Goal: Navigation & Orientation: Understand site structure

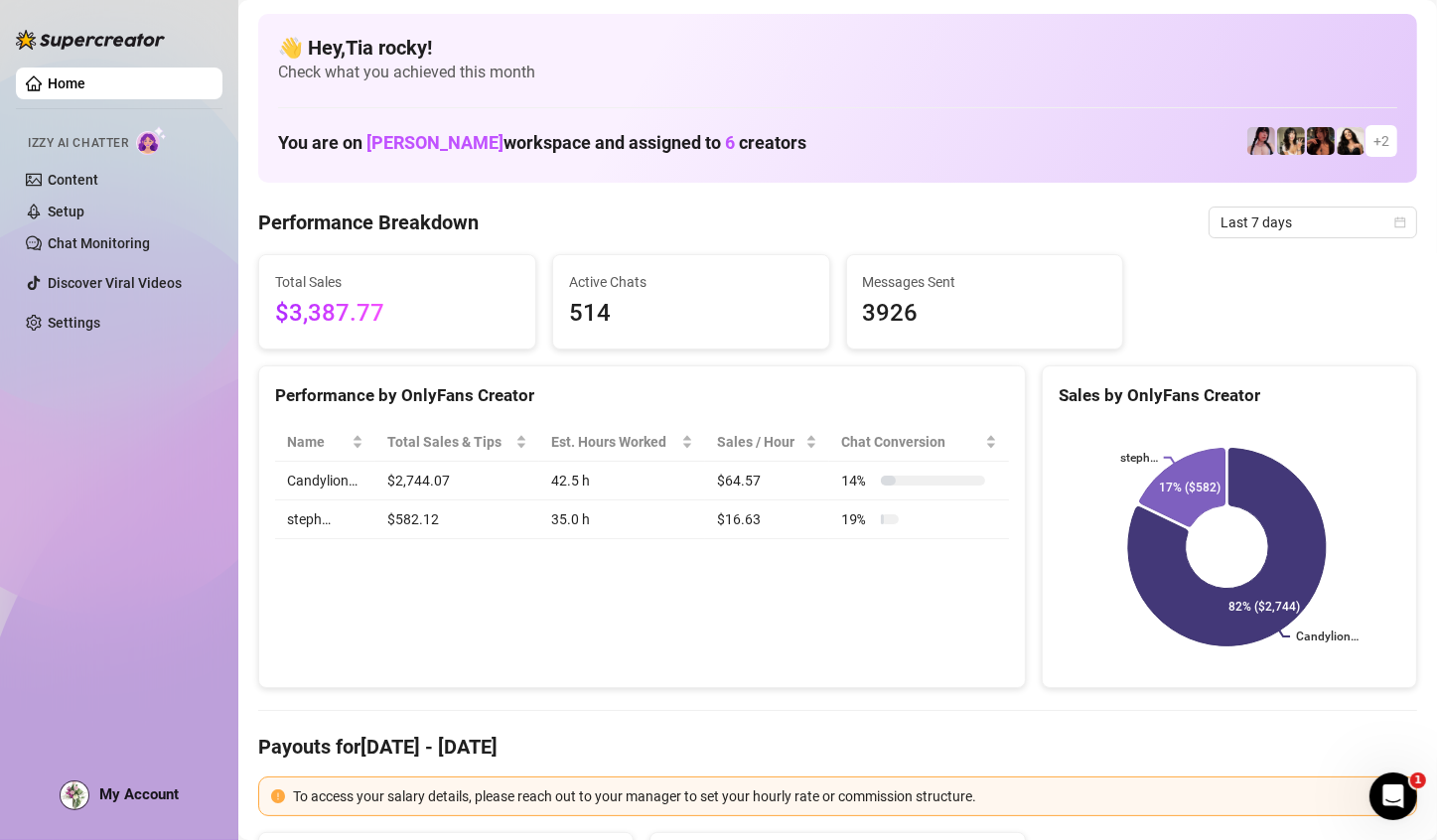
click at [4, 86] on aside "Home Izzy AI Chatter Content Setup Chat Monitoring Discover Viral Videos Settin…" at bounding box center [119, 420] width 238 height 840
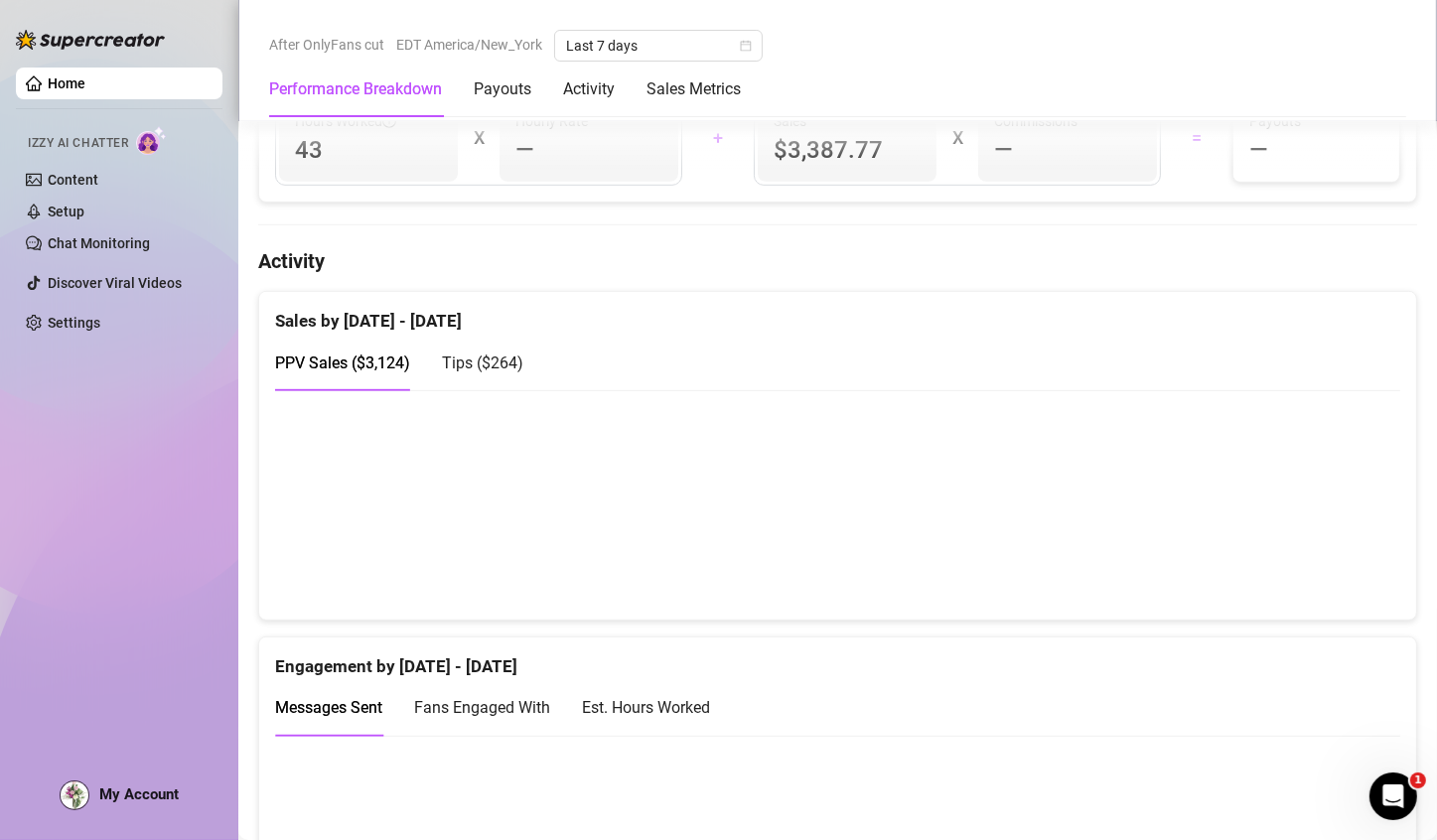
scroll to position [908, 0]
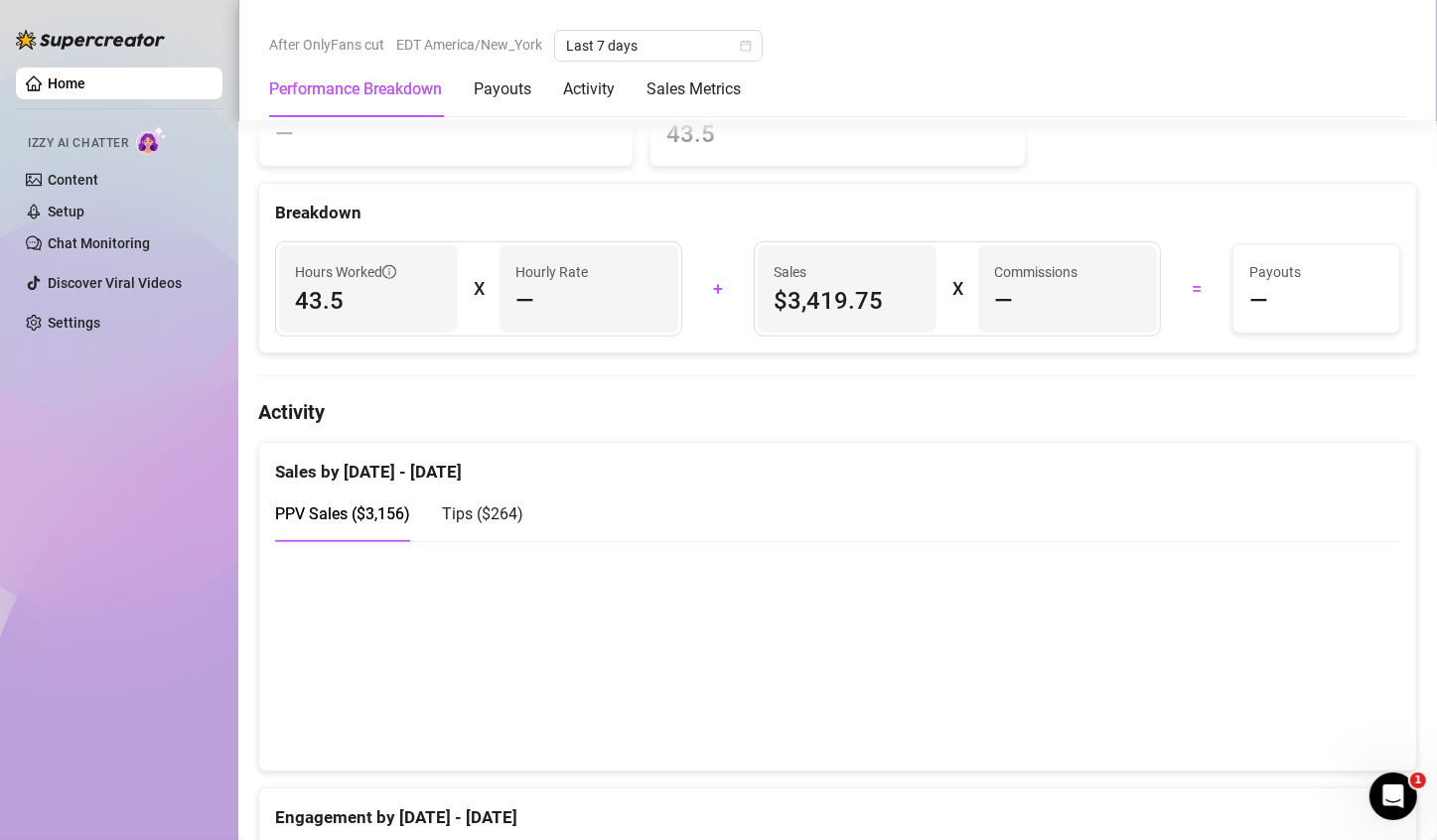
scroll to position [989, 0]
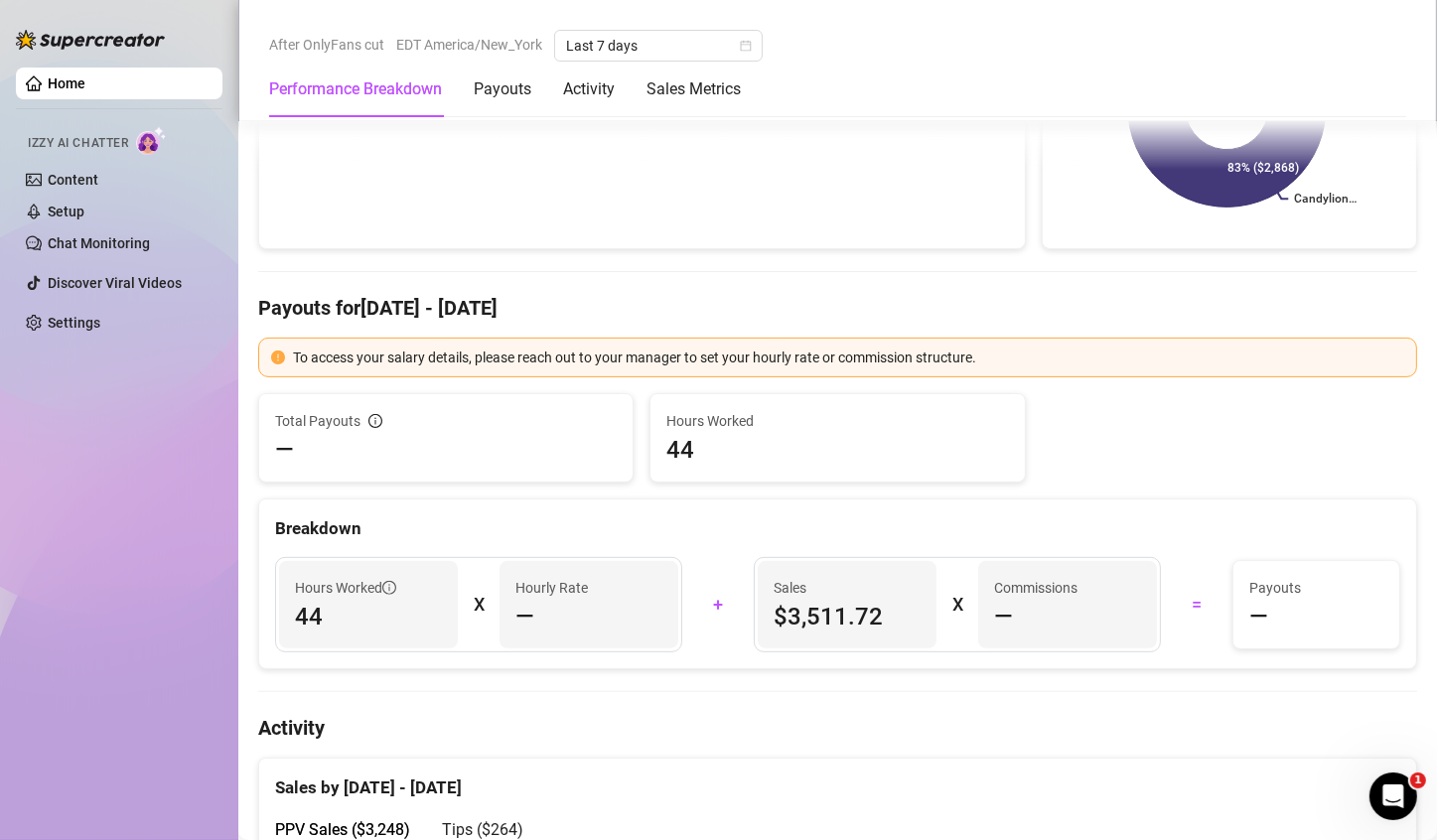
scroll to position [794, 0]
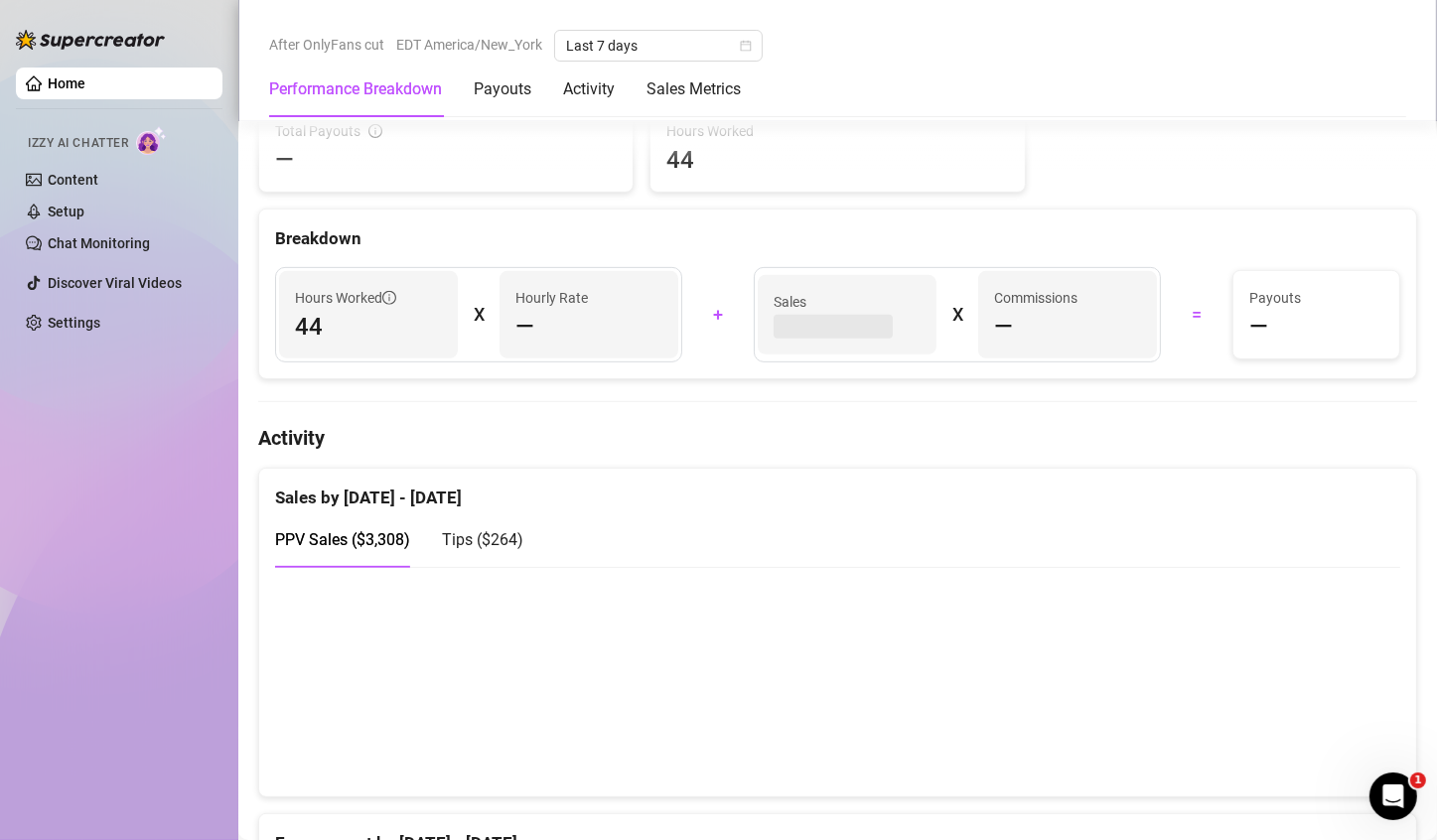
scroll to position [993, 0]
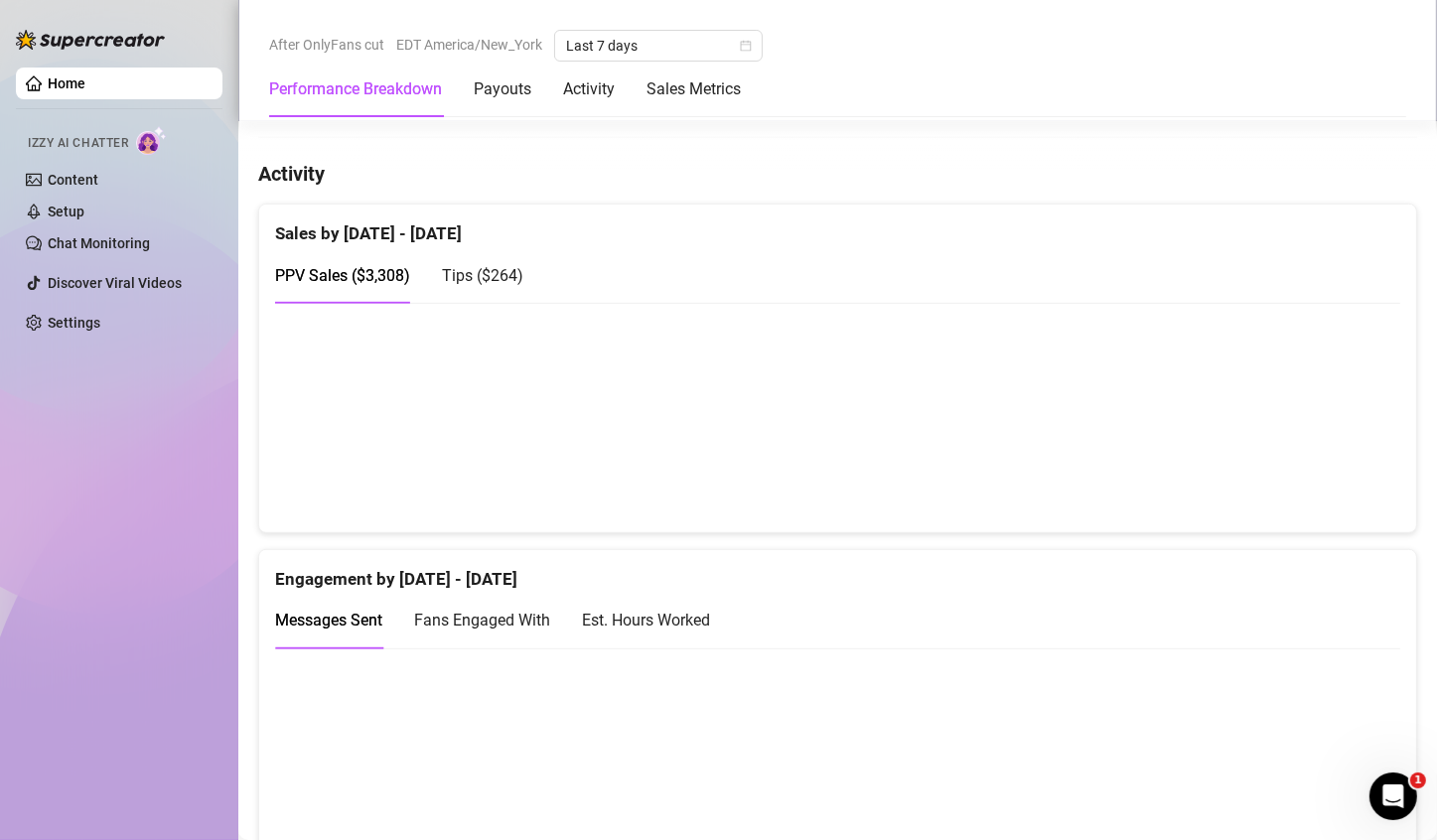
drag, startPoint x: 1325, startPoint y: 499, endPoint x: 1326, endPoint y: 489, distance: 10.0
click at [1326, 493] on canvas at bounding box center [829, 417] width 1109 height 198
drag, startPoint x: 1342, startPoint y: 438, endPoint x: 1334, endPoint y: 456, distance: 19.7
click at [1334, 460] on canvas at bounding box center [829, 417] width 1109 height 198
drag, startPoint x: 1191, startPoint y: 448, endPoint x: 1278, endPoint y: 400, distance: 99.4
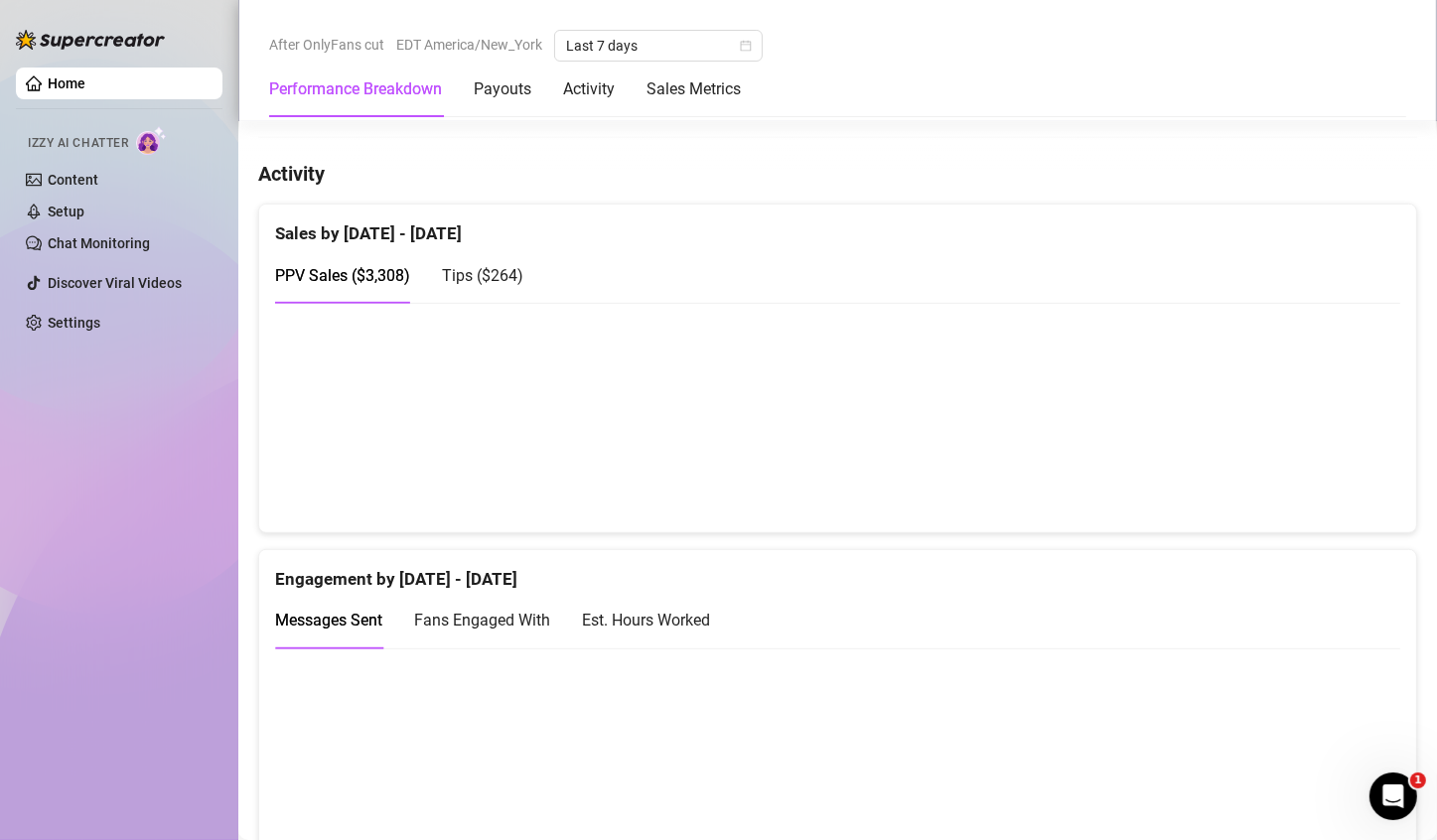
click at [1199, 437] on canvas at bounding box center [829, 417] width 1109 height 198
drag, startPoint x: 1316, startPoint y: 469, endPoint x: 1318, endPoint y: 452, distance: 17.1
click at [1316, 462] on canvas at bounding box center [829, 417] width 1109 height 198
drag, startPoint x: 1310, startPoint y: 460, endPoint x: 1314, endPoint y: 372, distance: 88.1
click at [1315, 410] on canvas at bounding box center [829, 417] width 1109 height 198
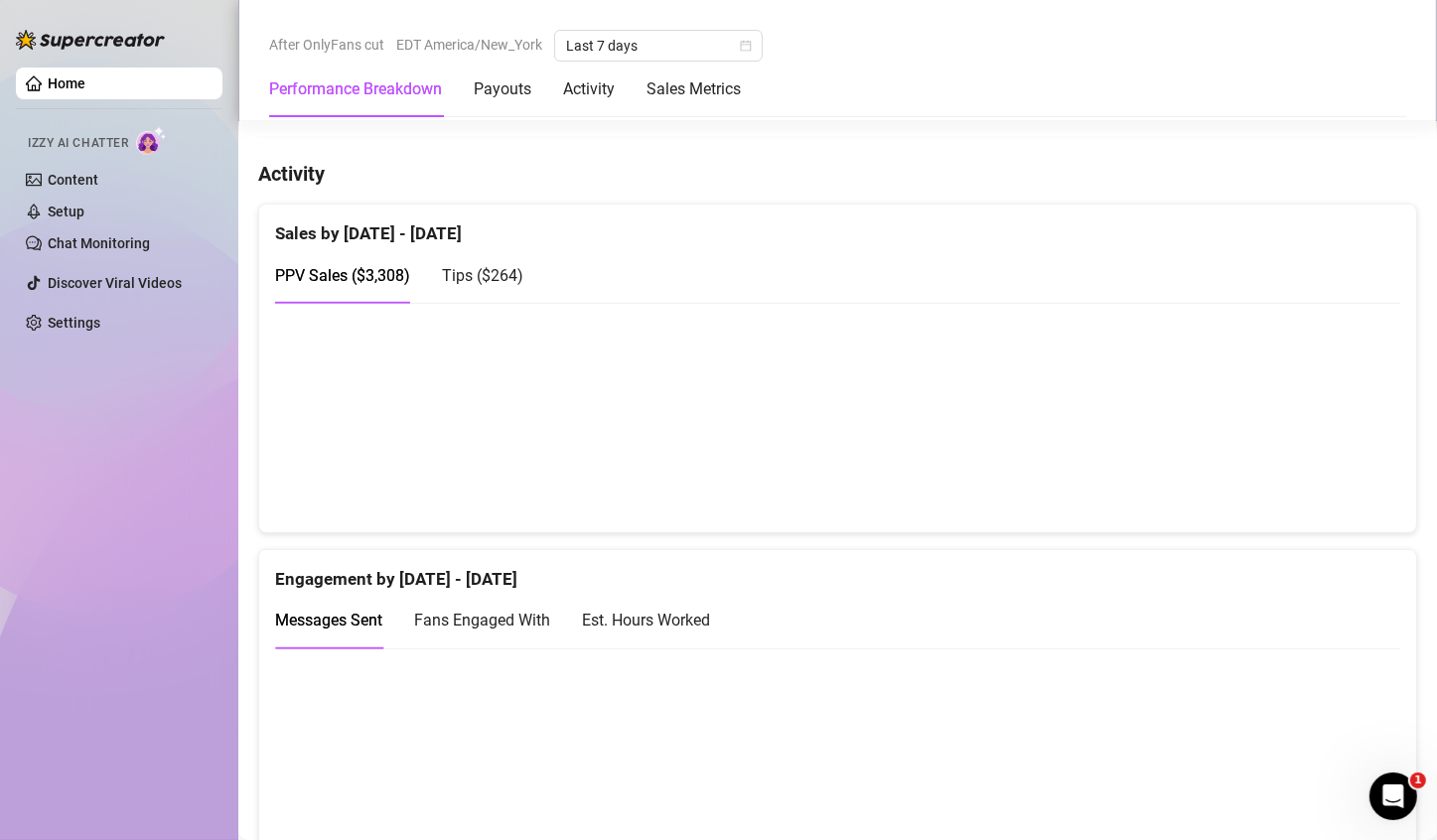
drag, startPoint x: 1336, startPoint y: 480, endPoint x: 795, endPoint y: 341, distance: 558.6
click at [1330, 465] on canvas at bounding box center [829, 417] width 1109 height 198
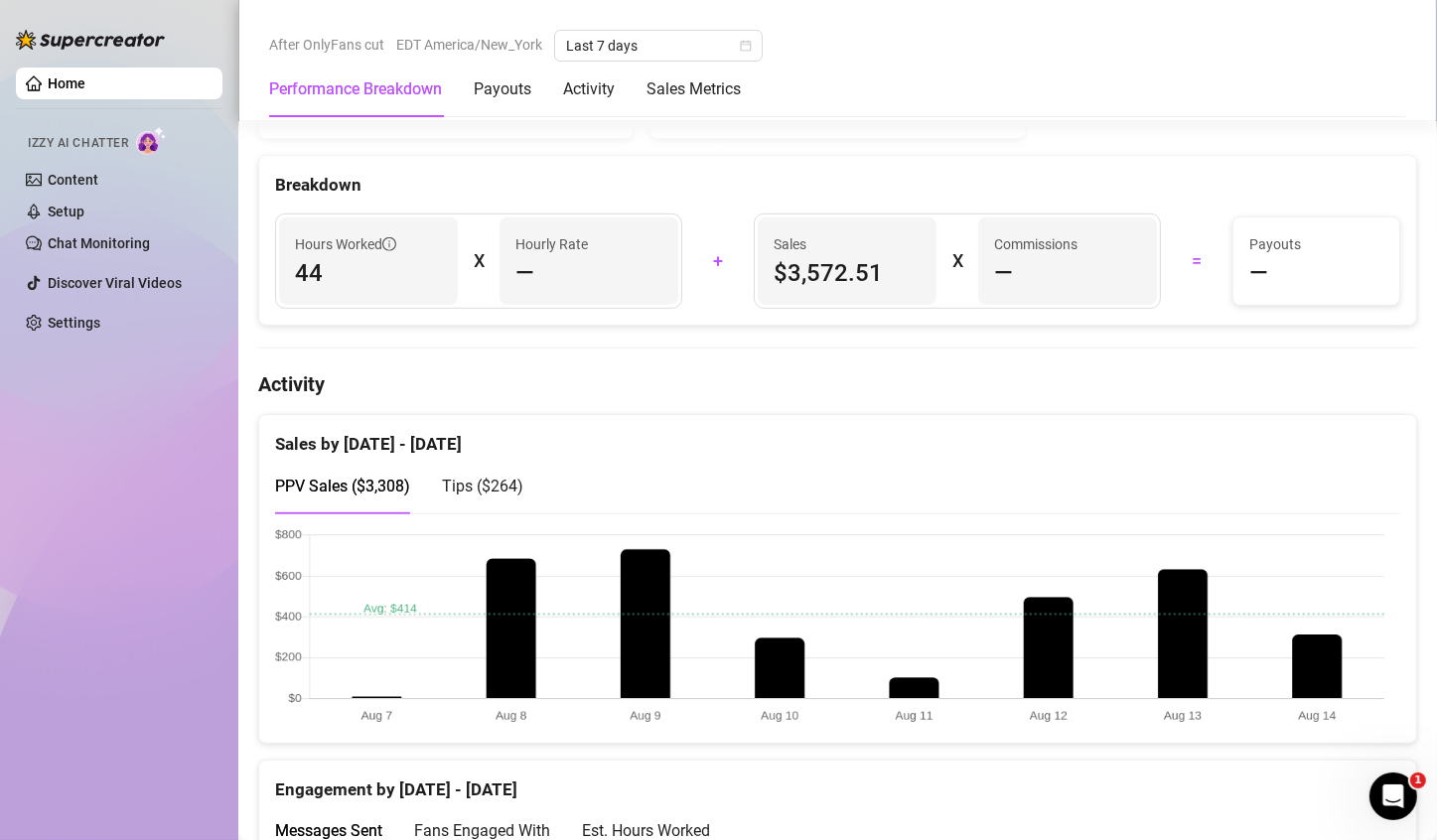
scroll to position [1025, 0]
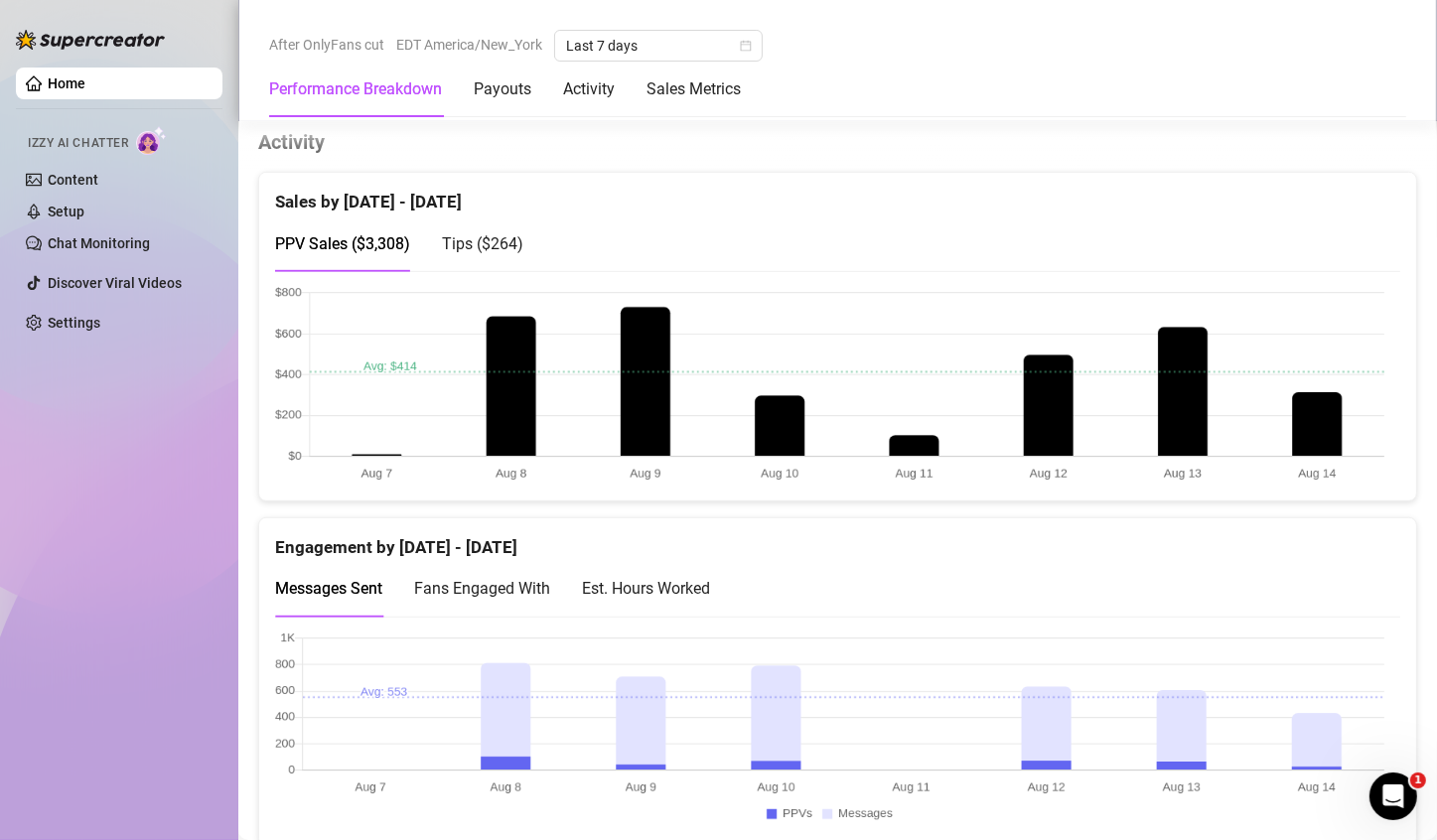
click at [1293, 396] on canvas at bounding box center [829, 385] width 1109 height 198
click at [1195, 398] on canvas at bounding box center [829, 385] width 1109 height 198
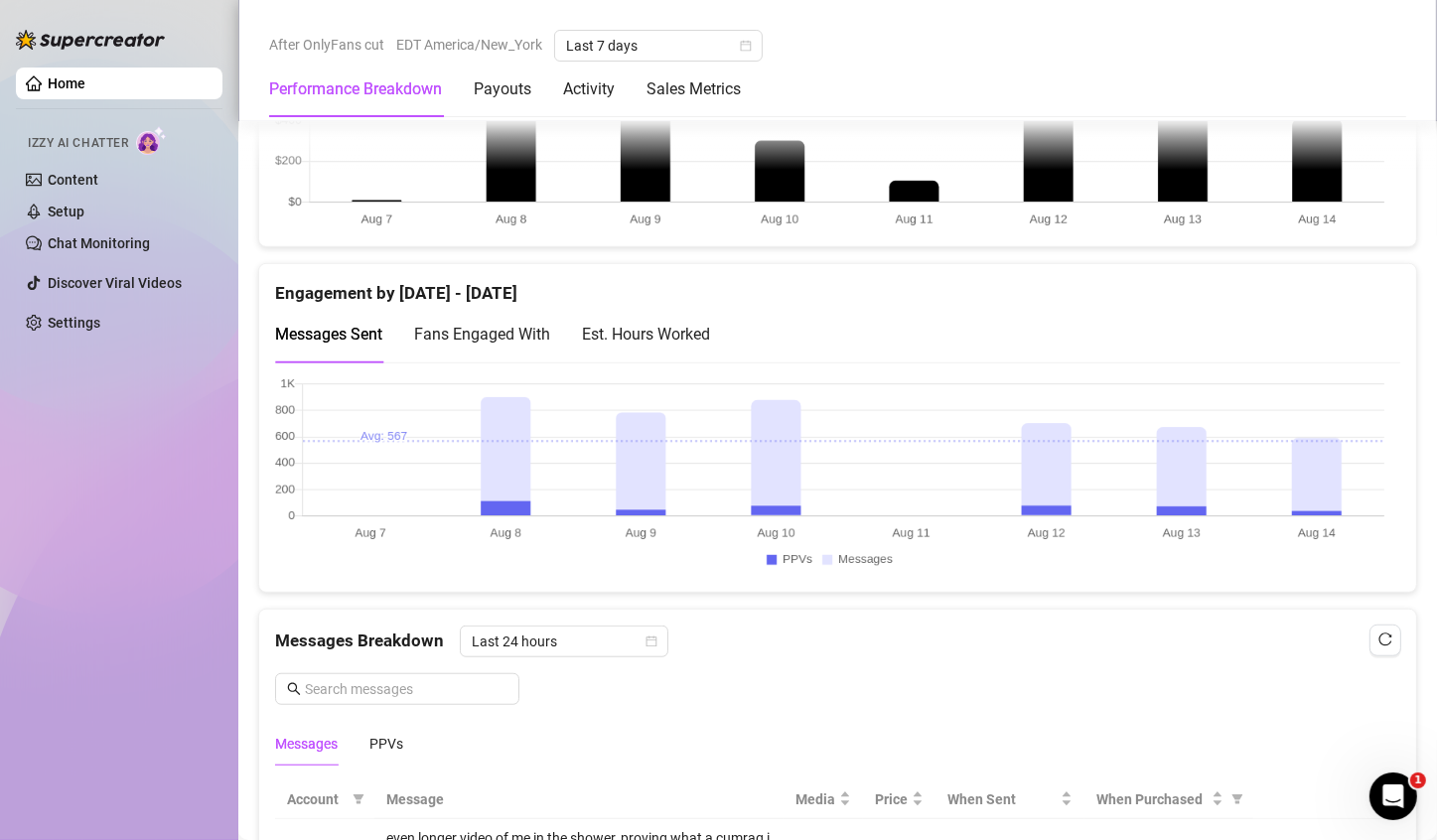
scroll to position [1106, 0]
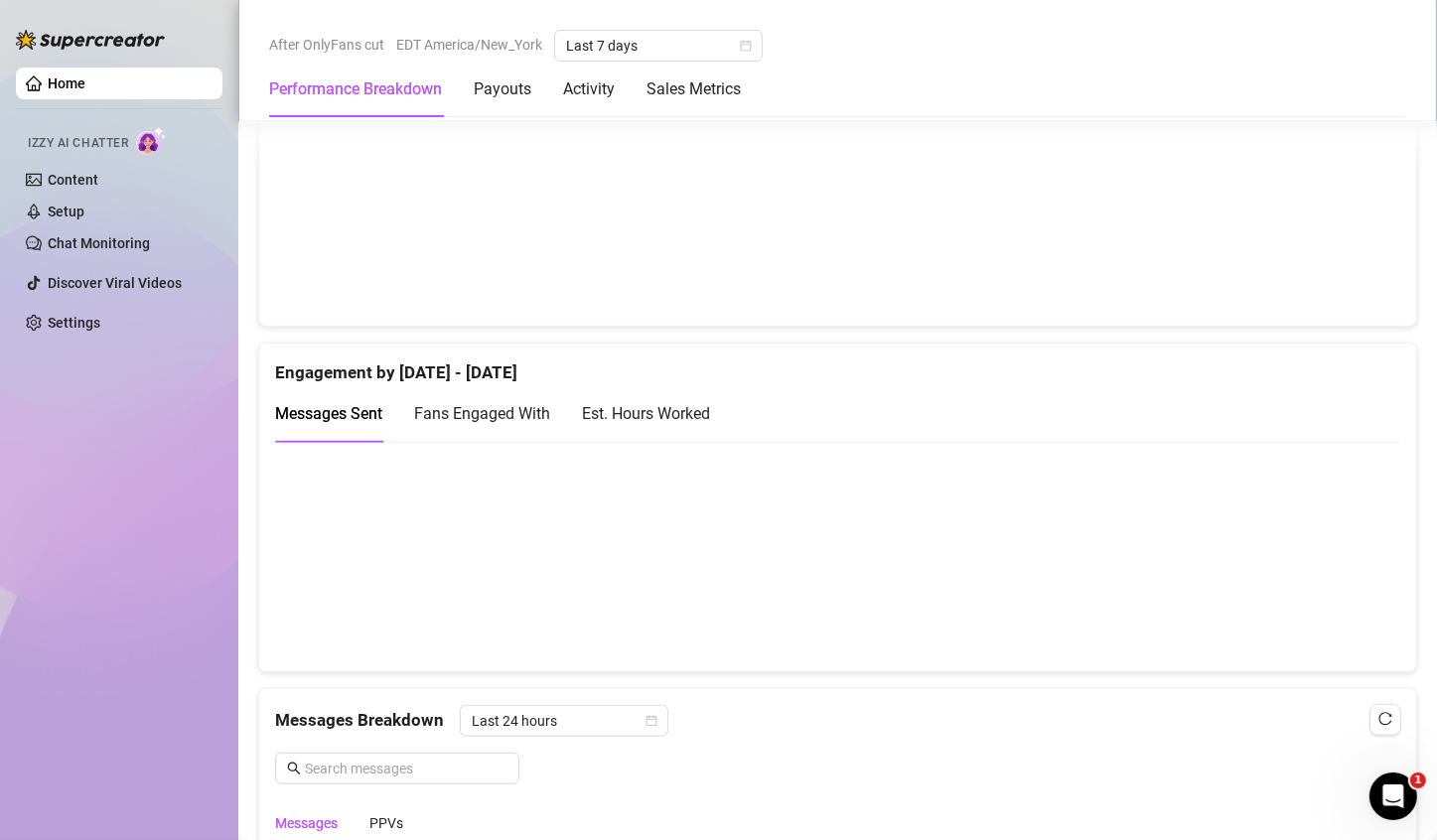
scroll to position [838, 0]
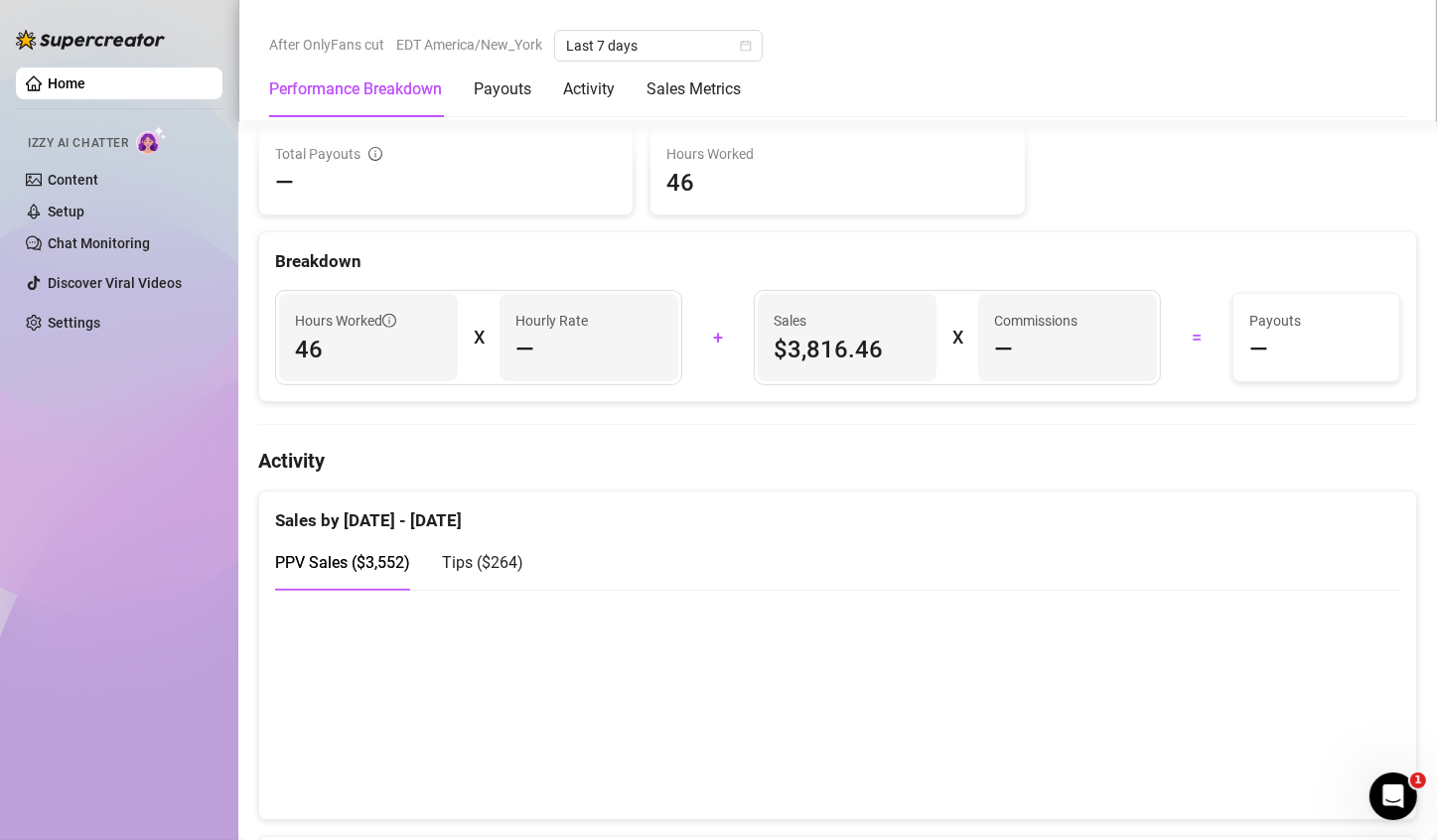
scroll to position [786, 0]
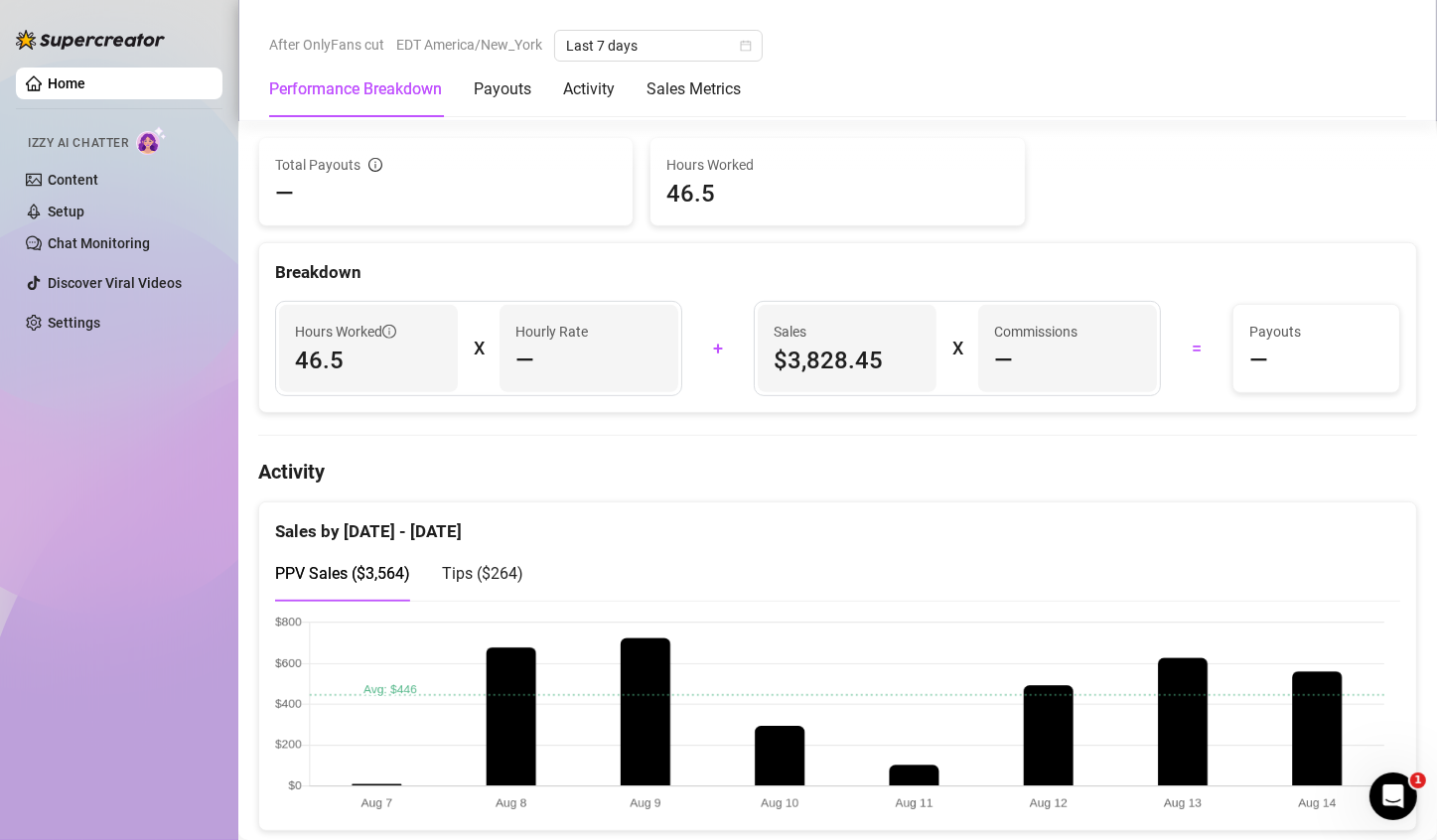
scroll to position [894, 0]
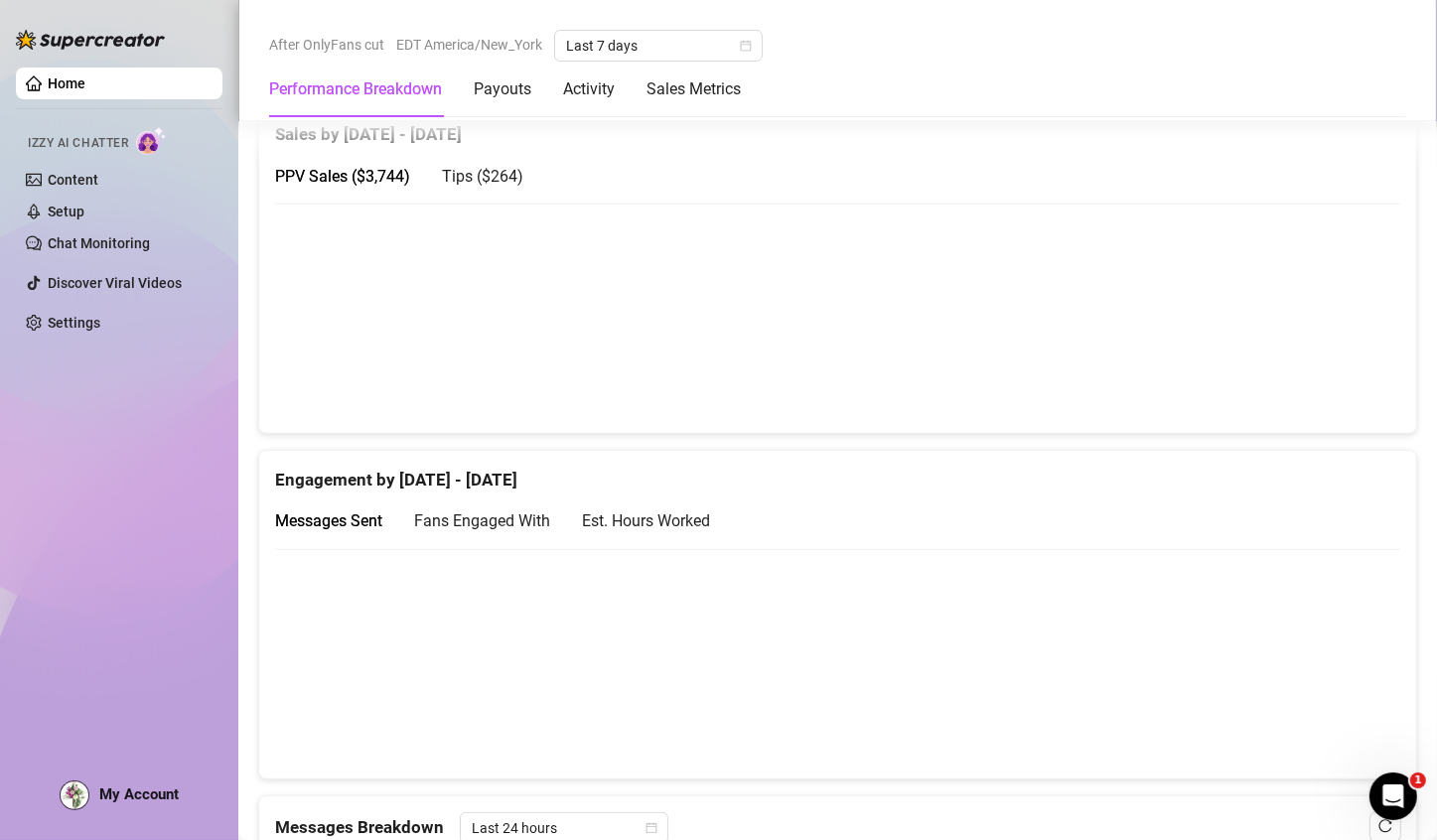
scroll to position [1043, 0]
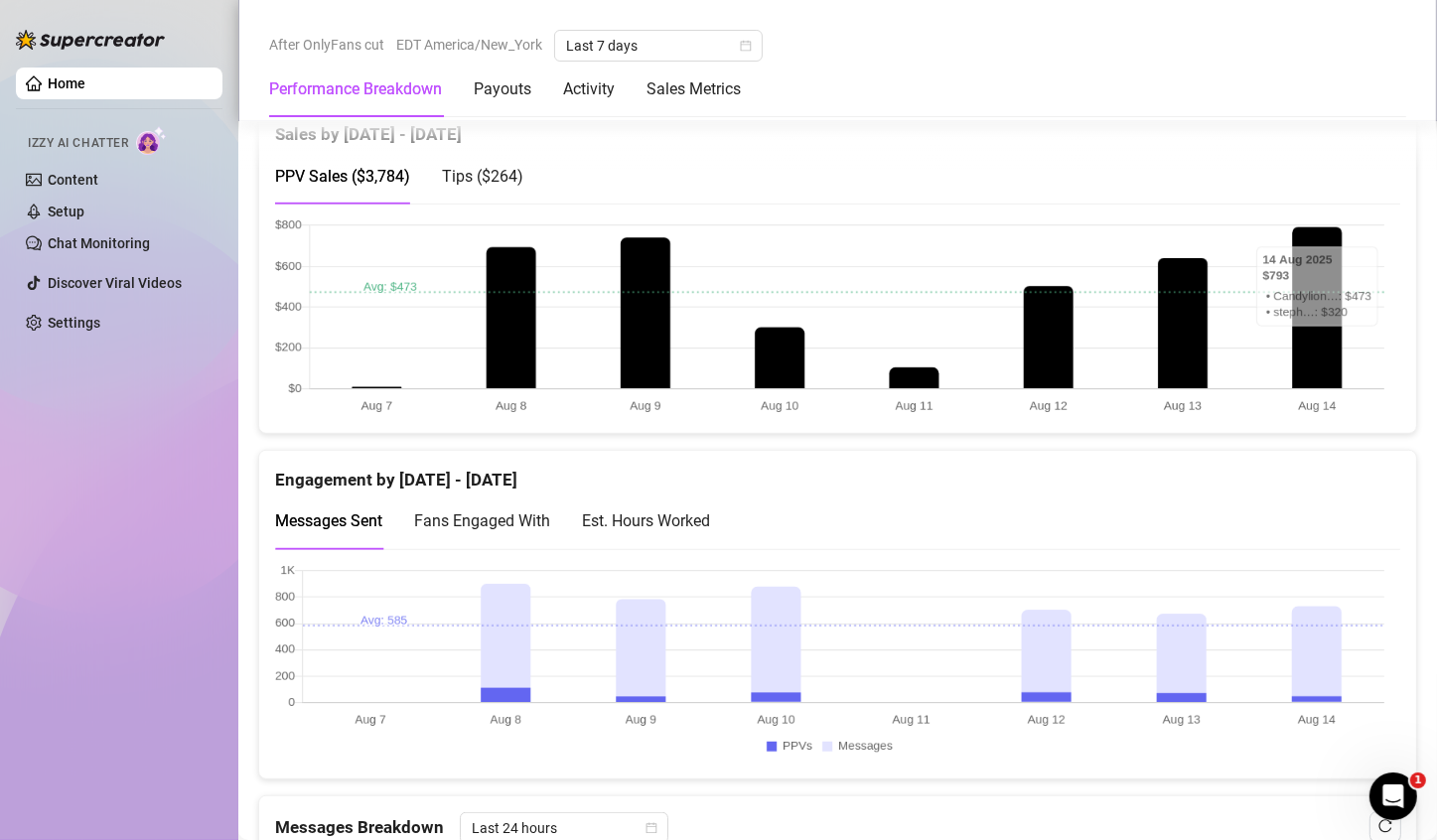
scroll to position [993, 0]
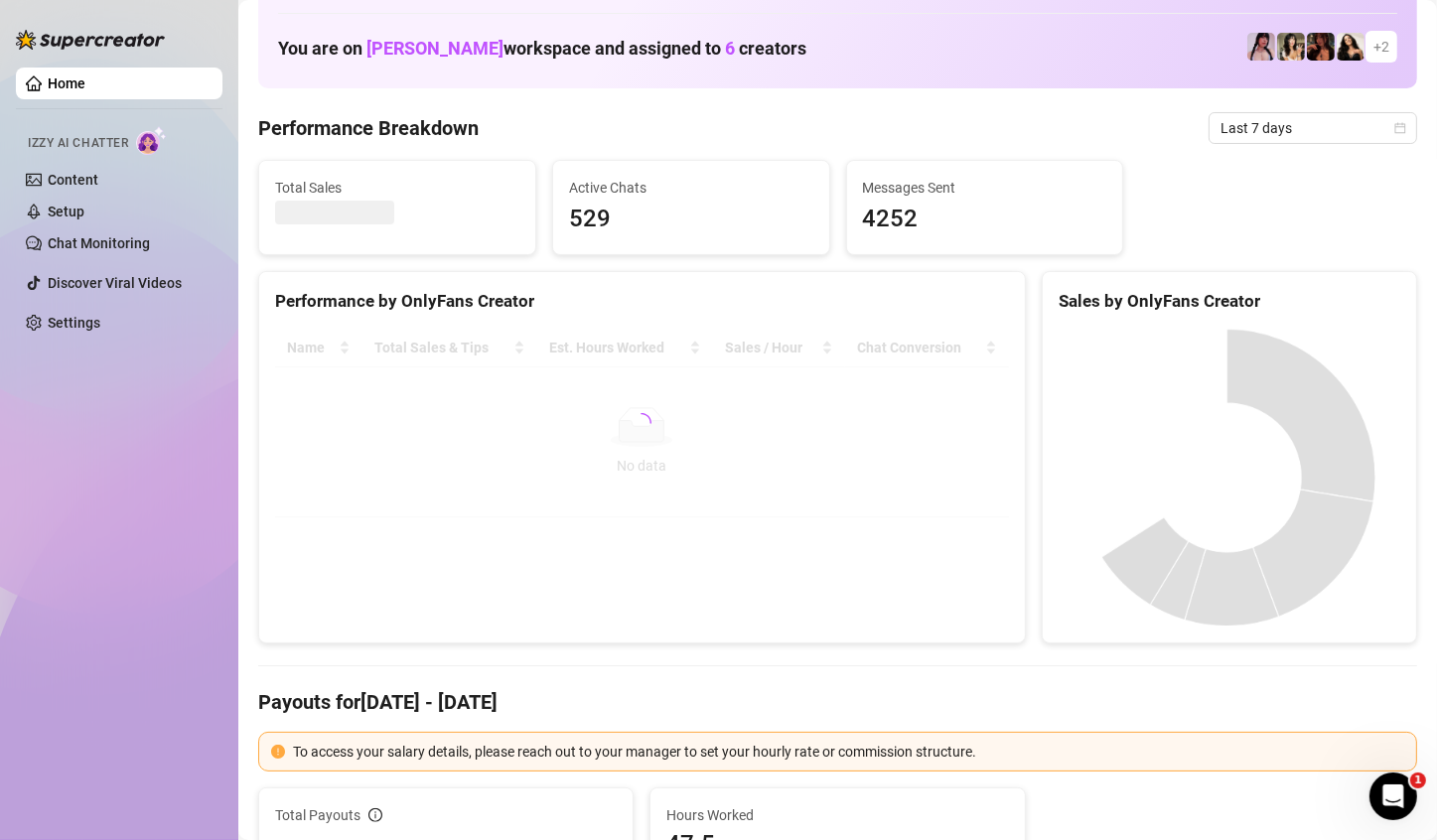
scroll to position [100, 0]
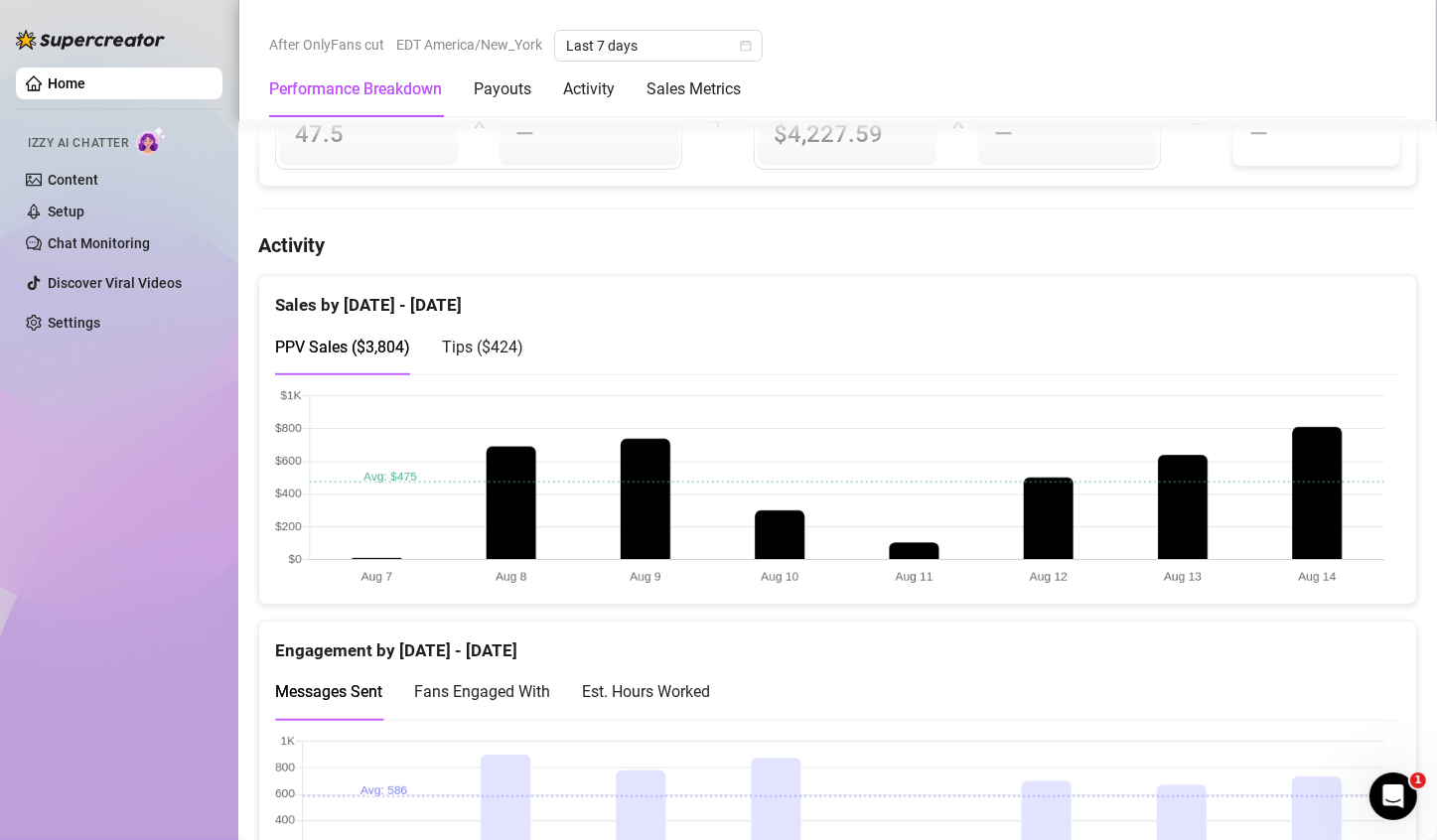
scroll to position [993, 0]
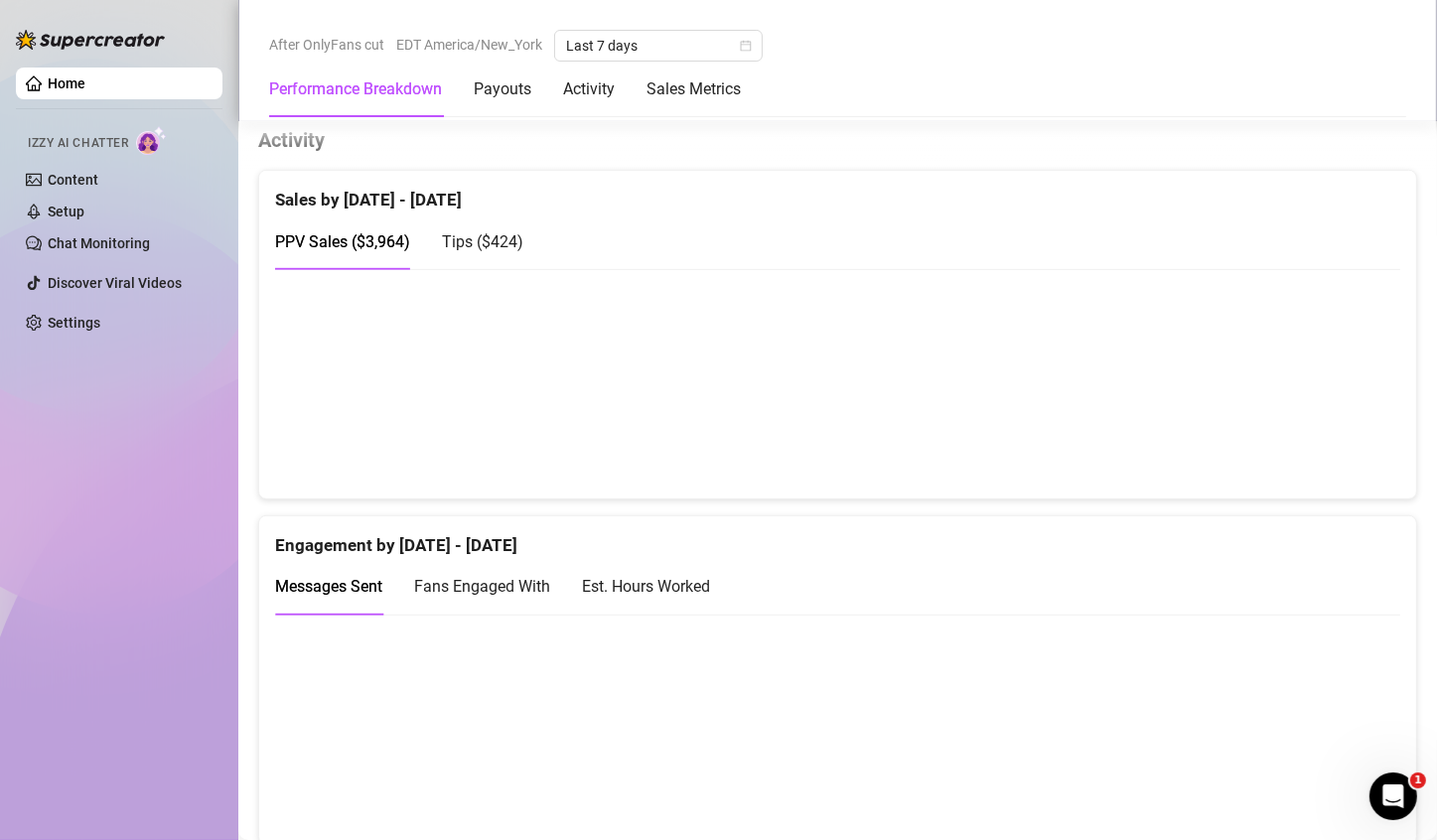
scroll to position [993, 0]
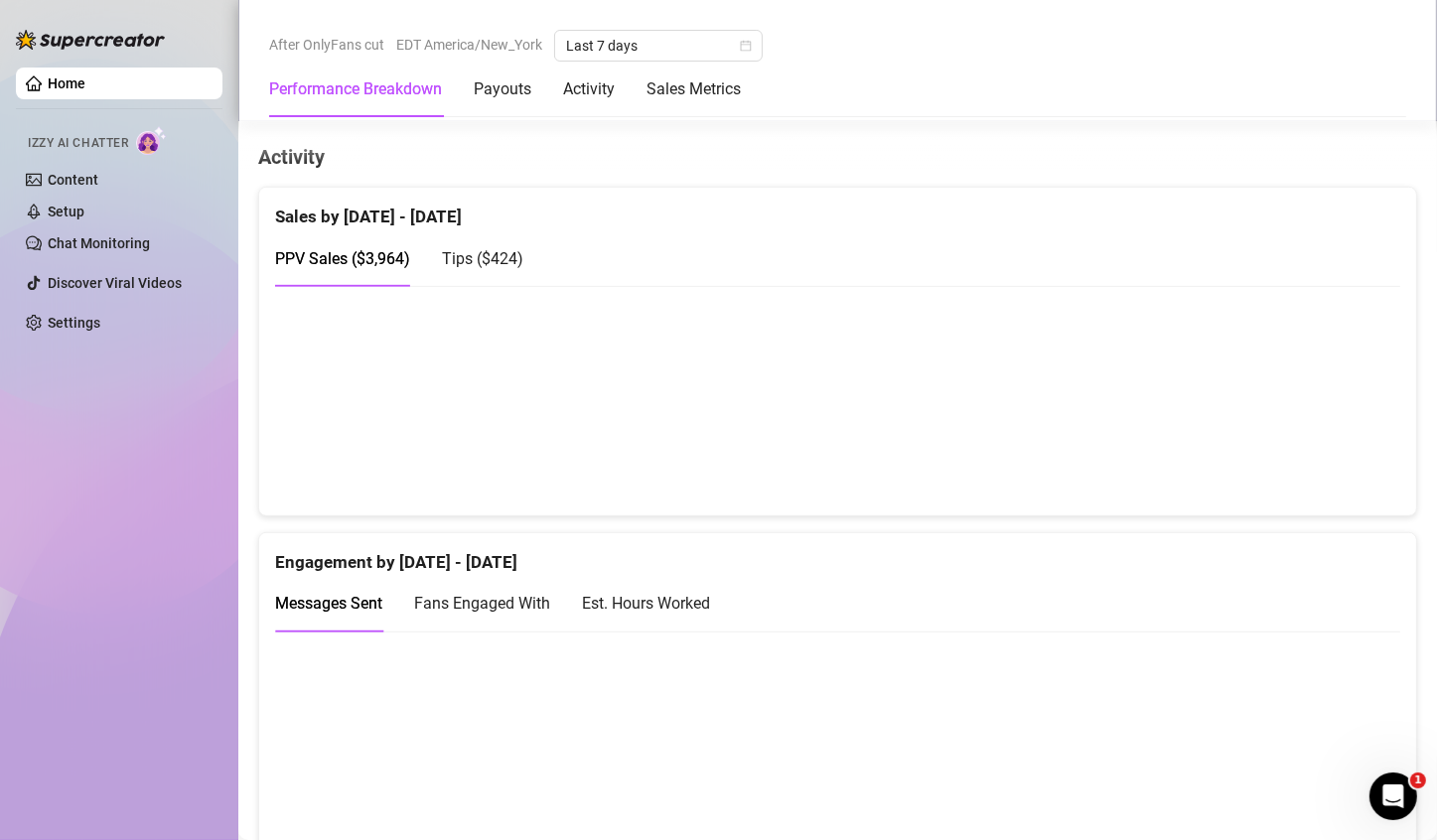
scroll to position [894, 0]
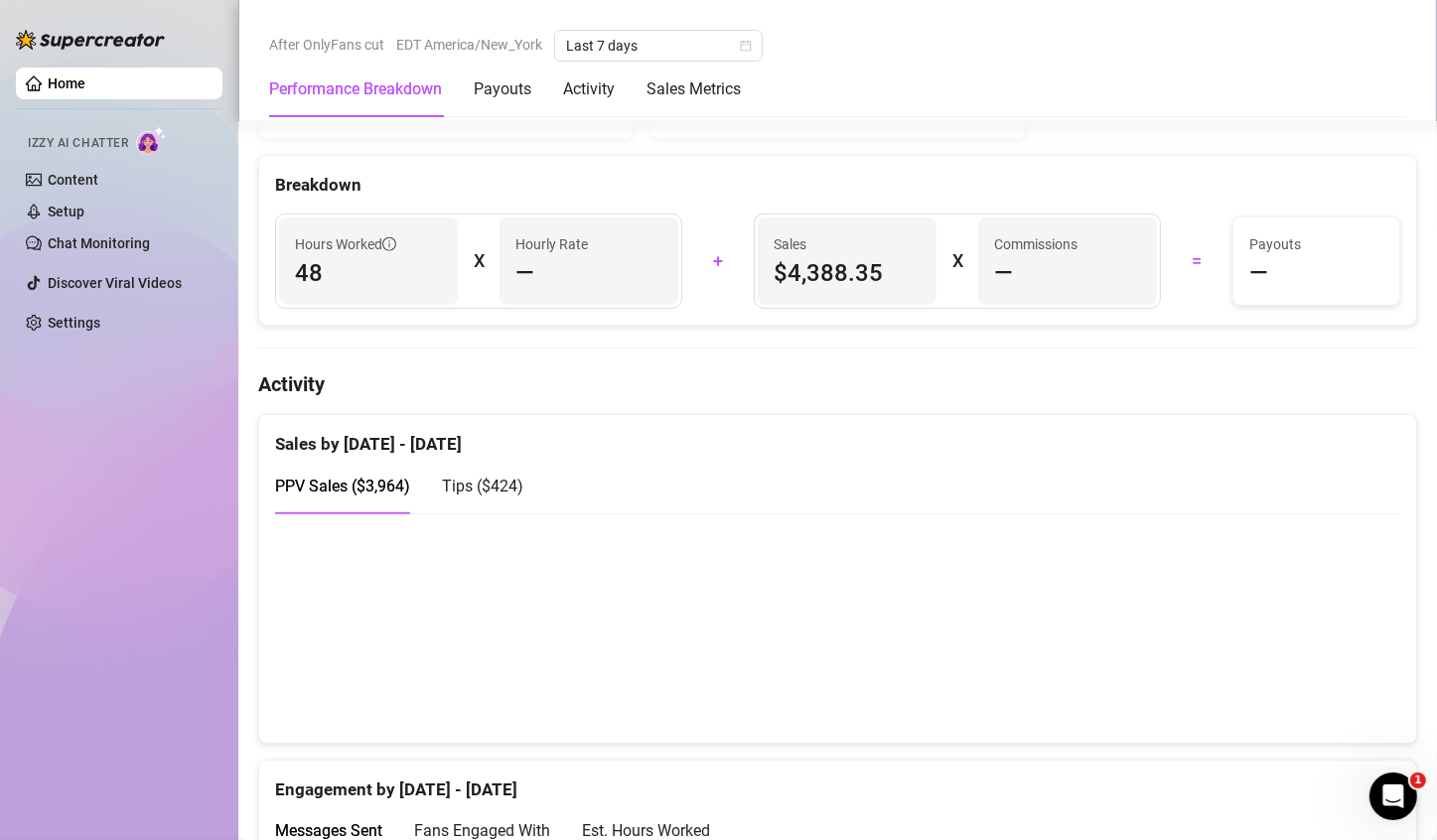
scroll to position [894, 0]
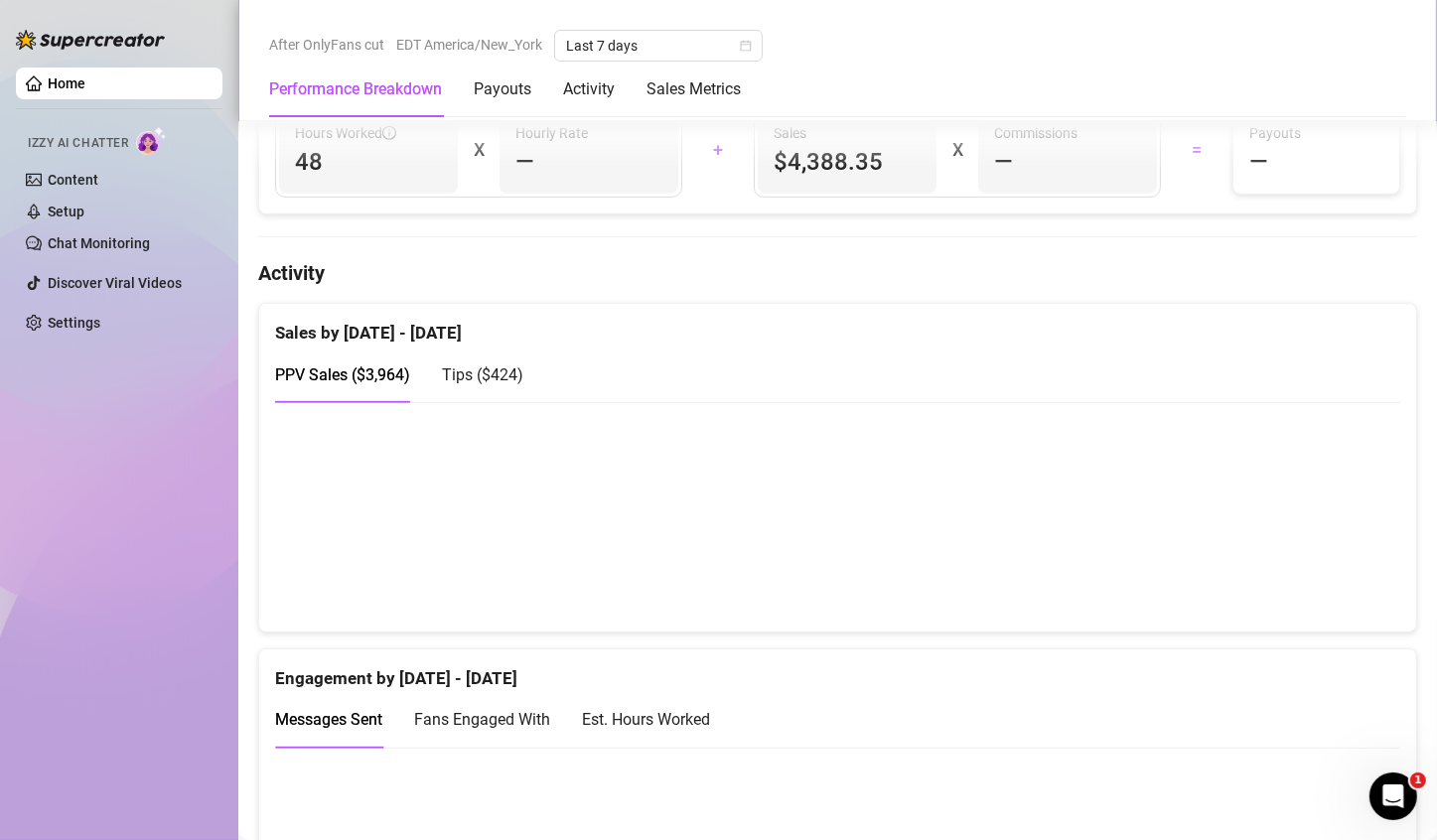
click at [1342, 479] on canvas at bounding box center [829, 516] width 1109 height 198
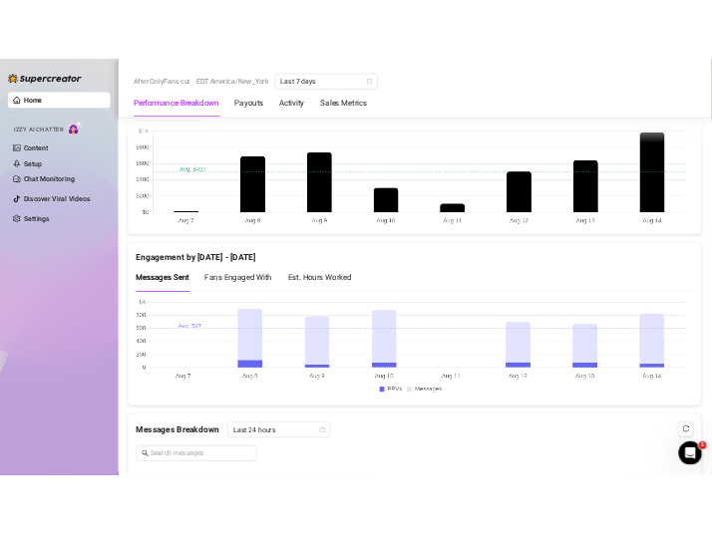
scroll to position [997, 0]
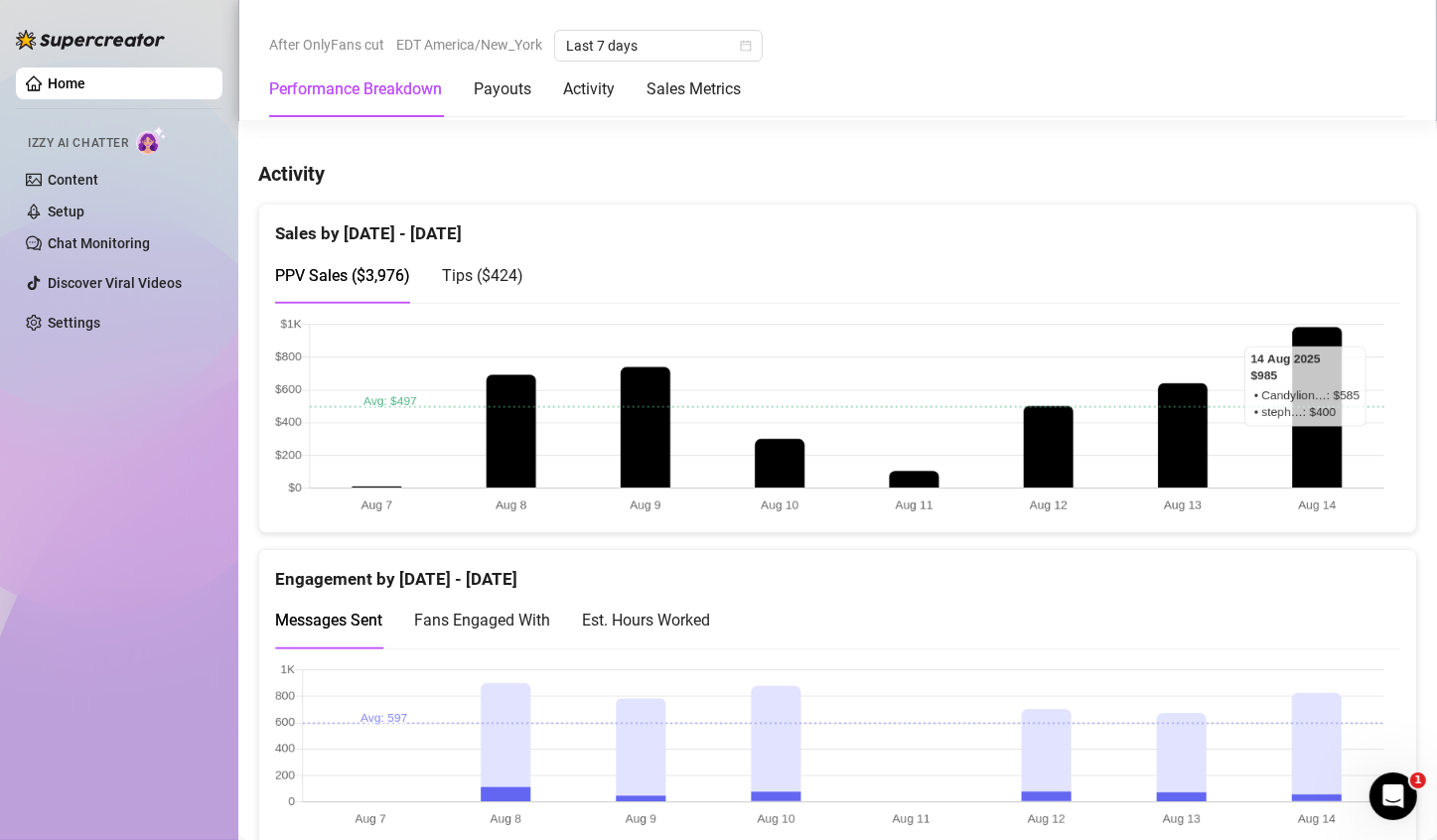
click at [717, 366] on canvas at bounding box center [829, 417] width 1109 height 198
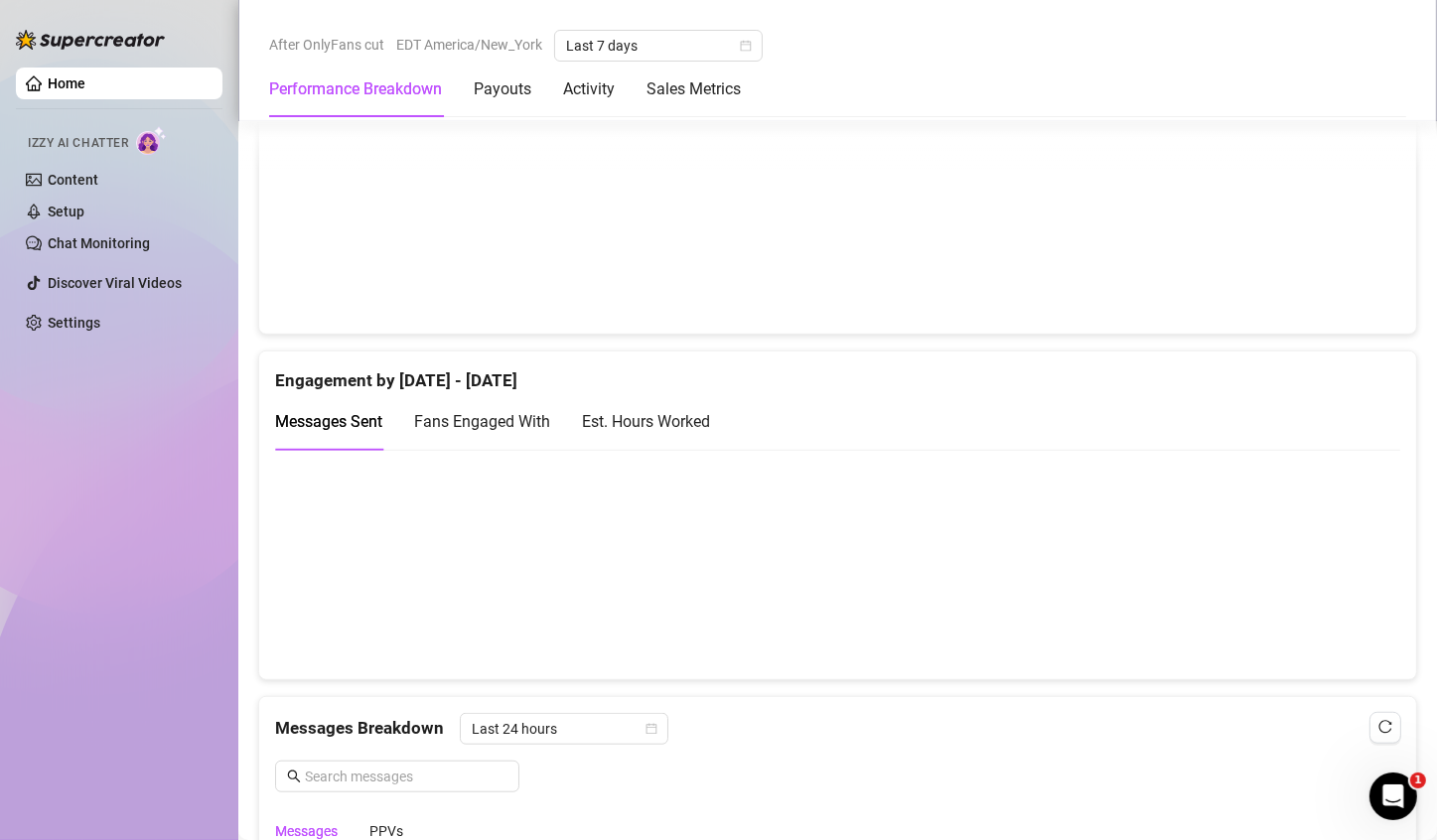
scroll to position [794, 0]
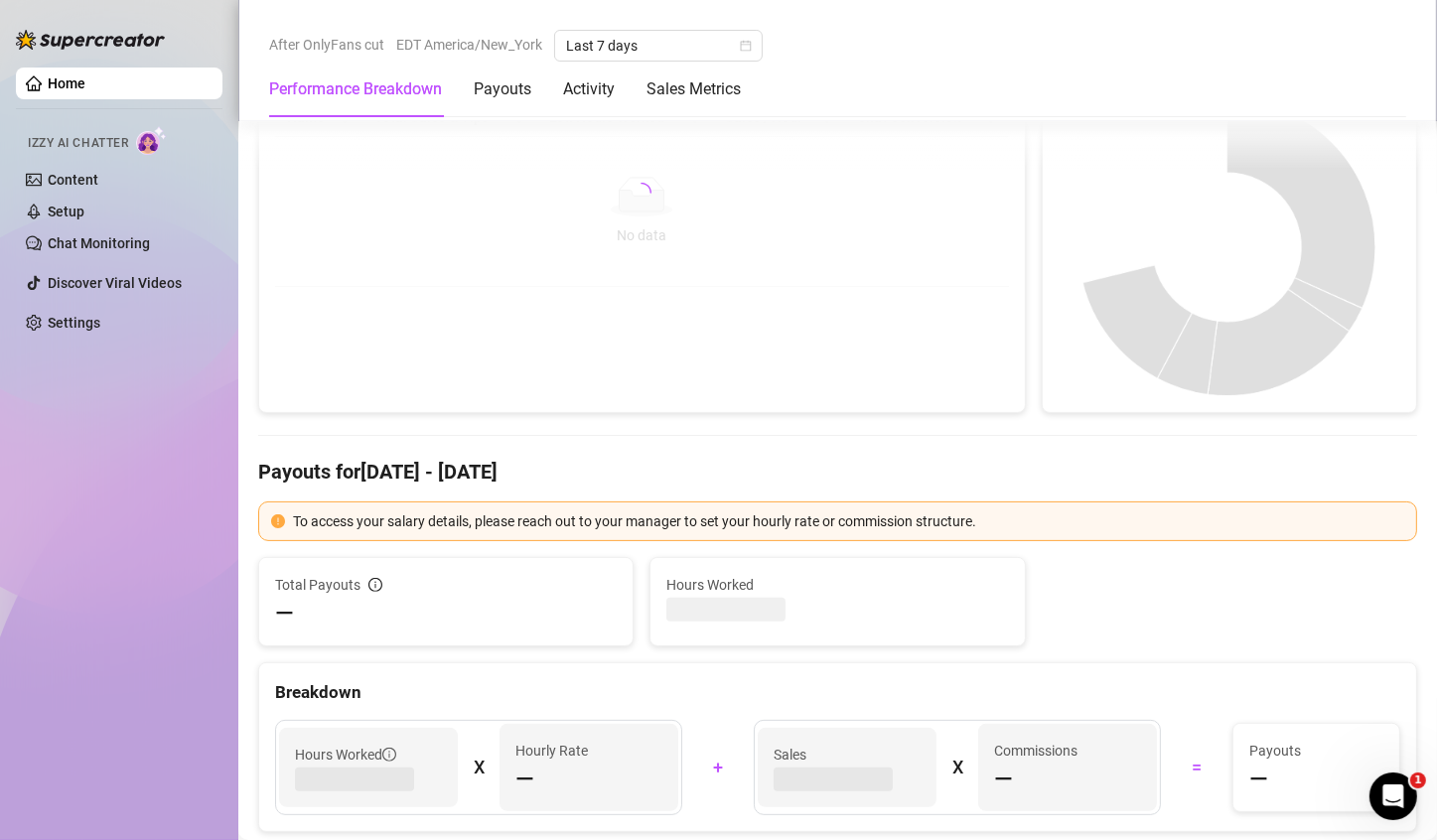
scroll to position [424, 0]
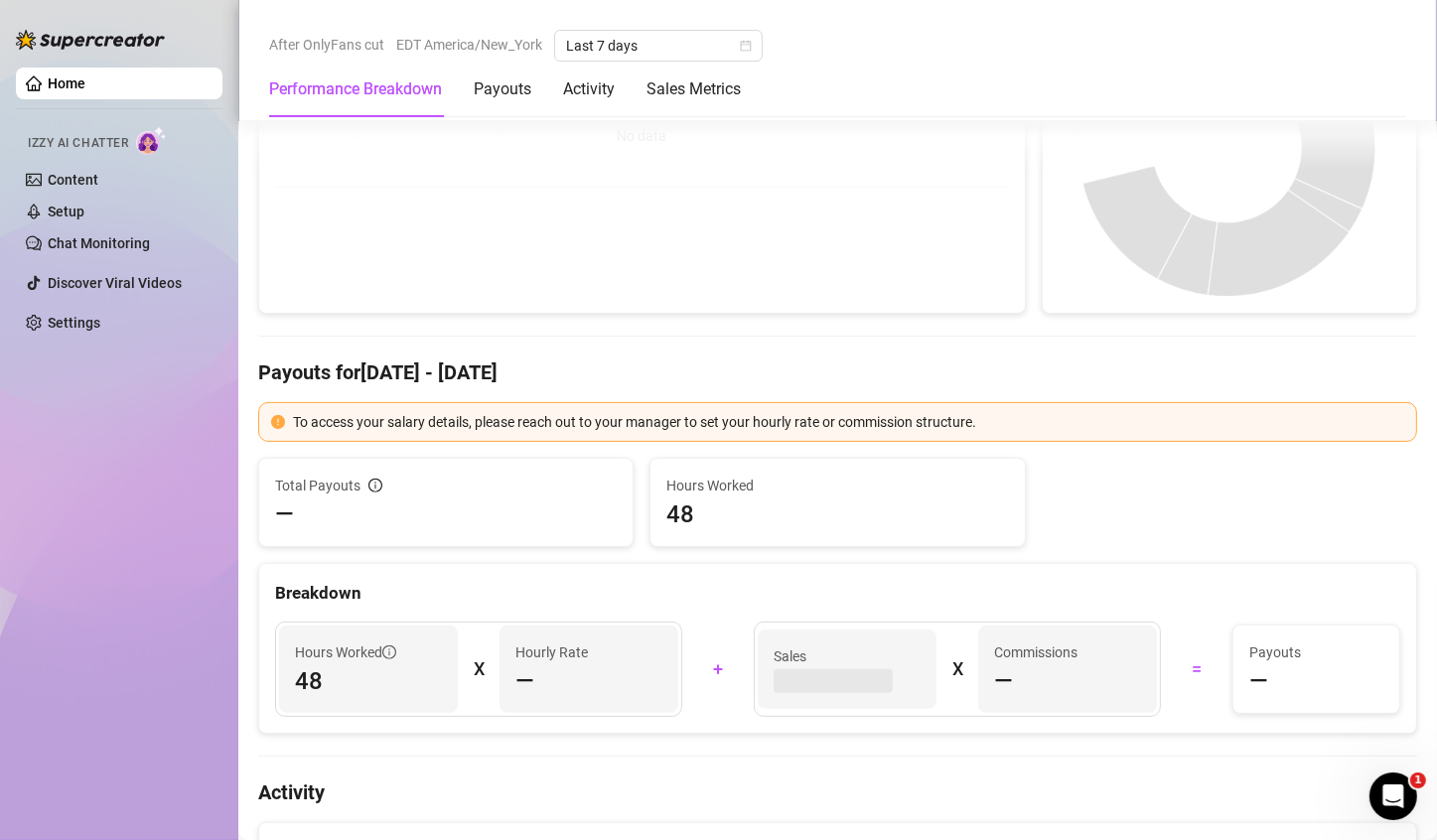
drag, startPoint x: 1243, startPoint y: 230, endPoint x: 1227, endPoint y: 269, distance: 42.2
click at [1246, 234] on canvas at bounding box center [1227, 147] width 337 height 298
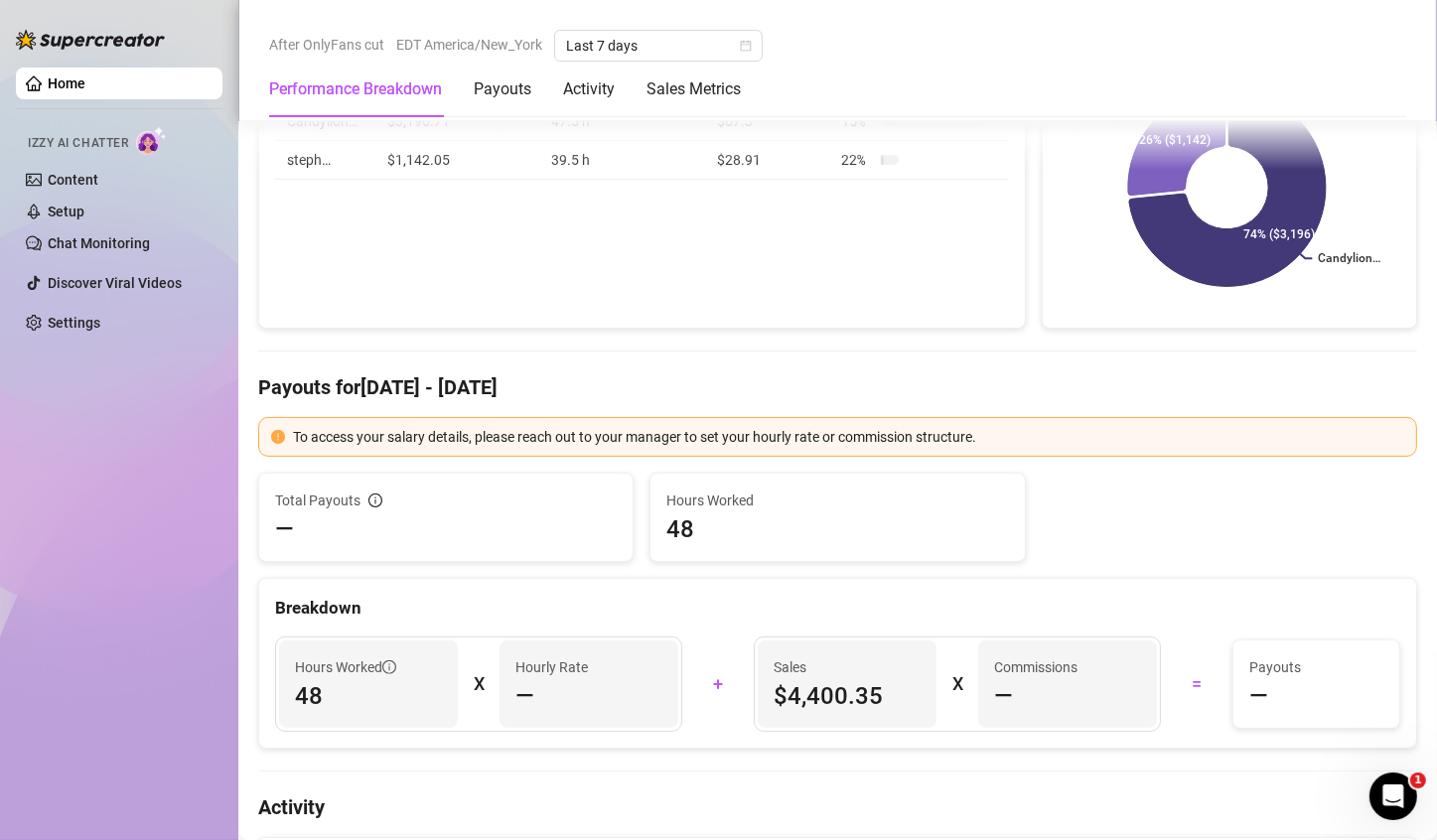
scroll to position [325, 0]
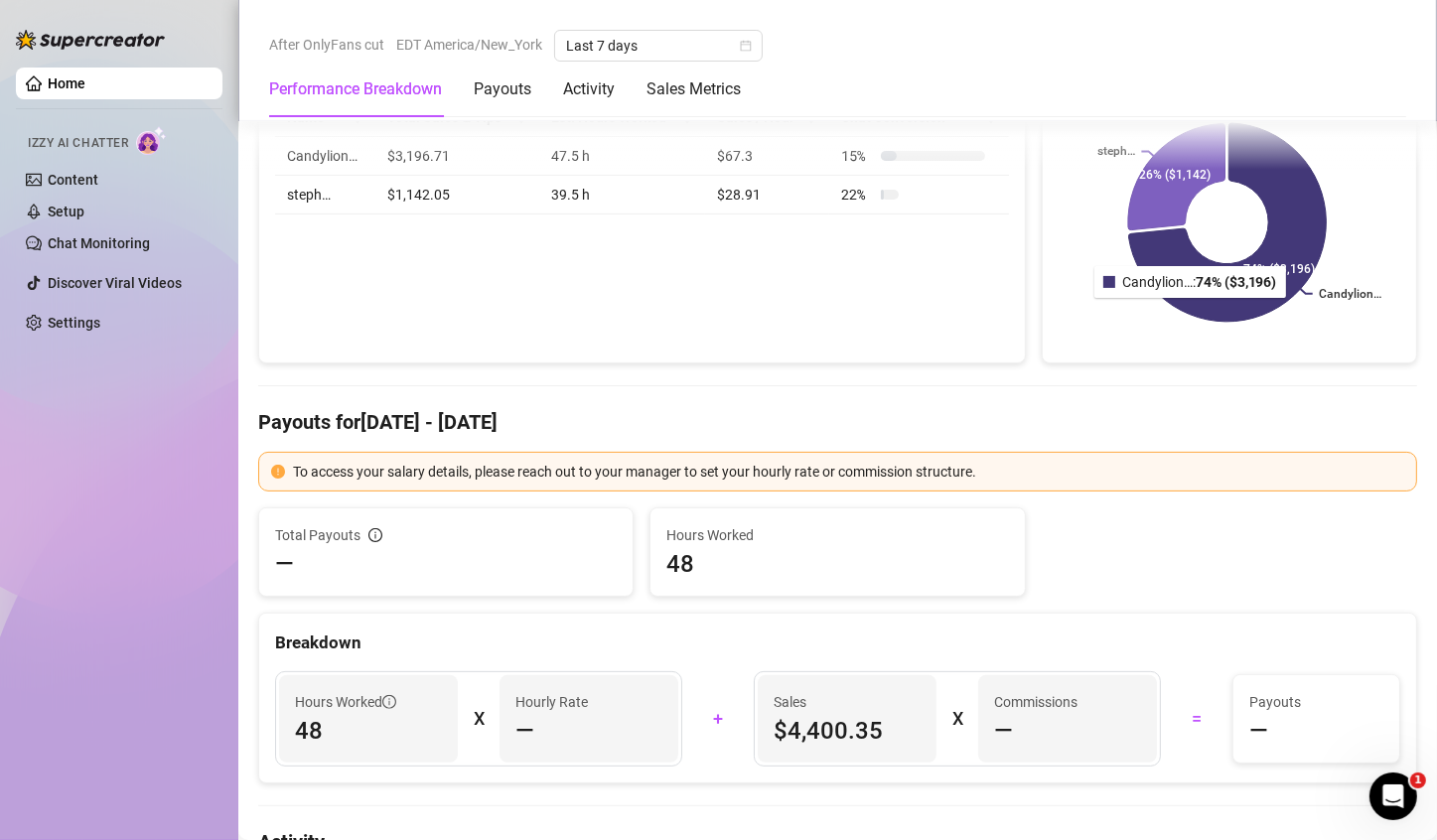
click at [1183, 306] on icon at bounding box center [1227, 222] width 197 height 198
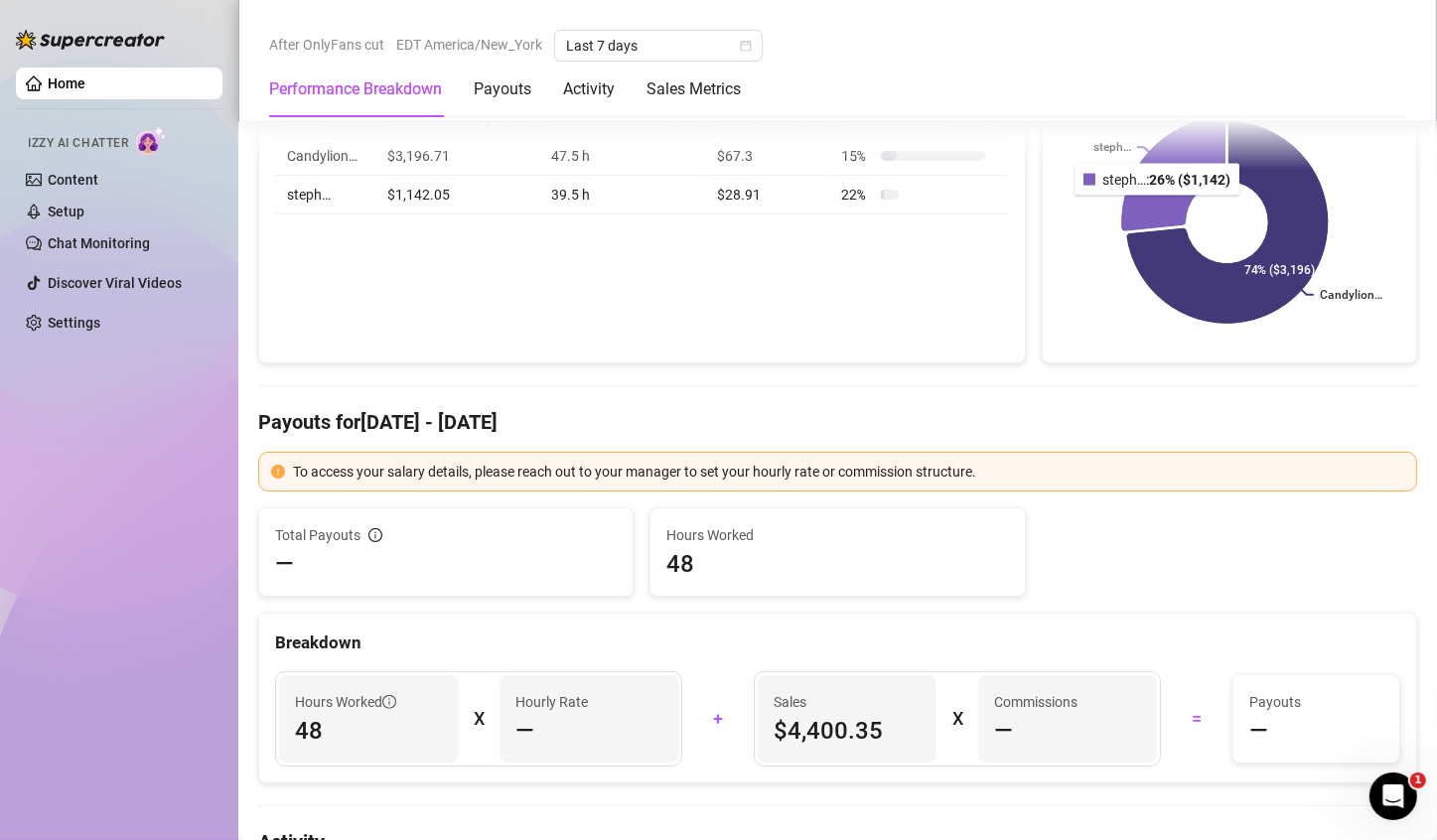
click at [1144, 184] on icon at bounding box center [1173, 175] width 104 height 114
click at [1160, 278] on icon at bounding box center [1227, 223] width 198 height 199
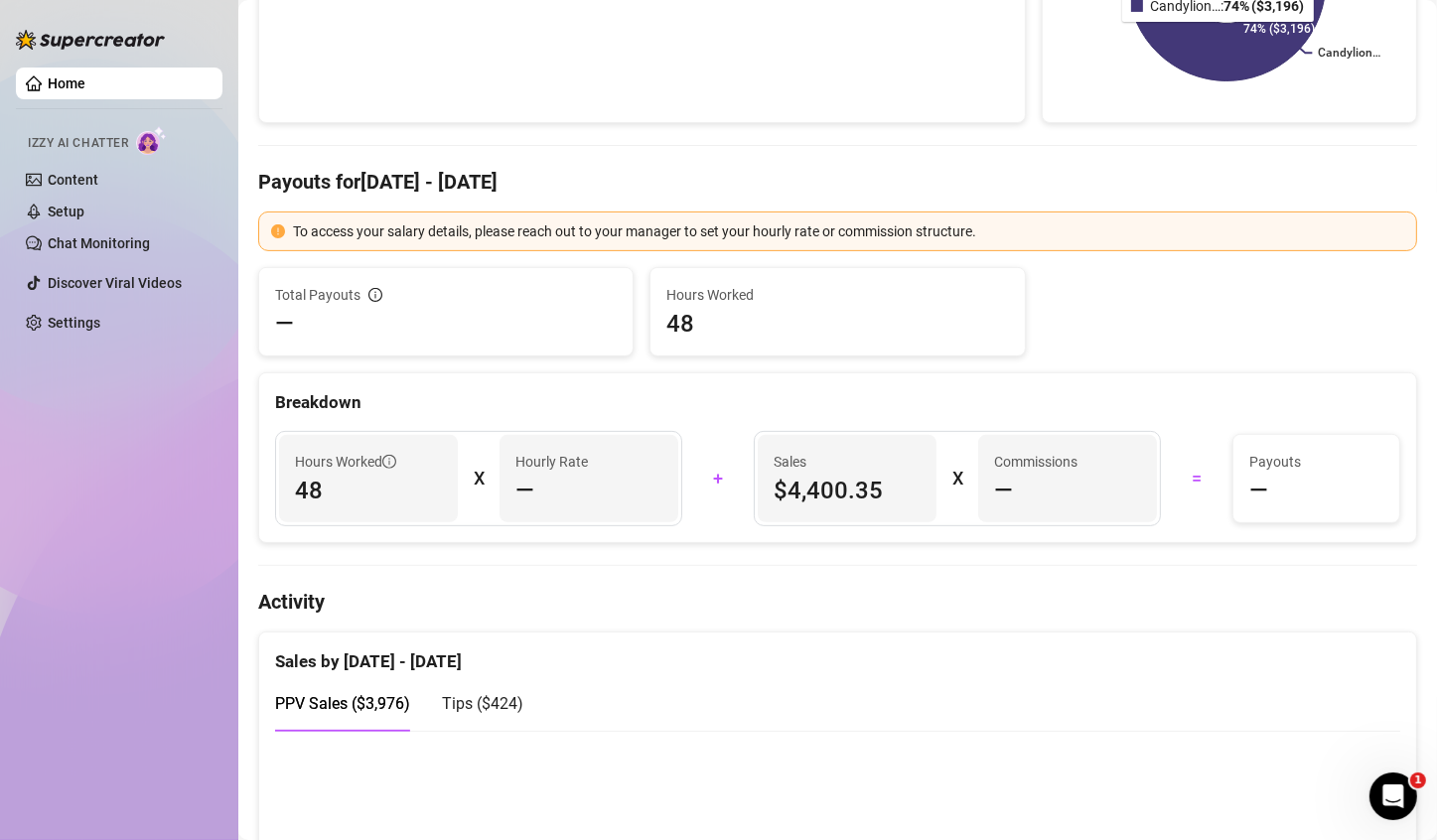
scroll to position [821, 0]
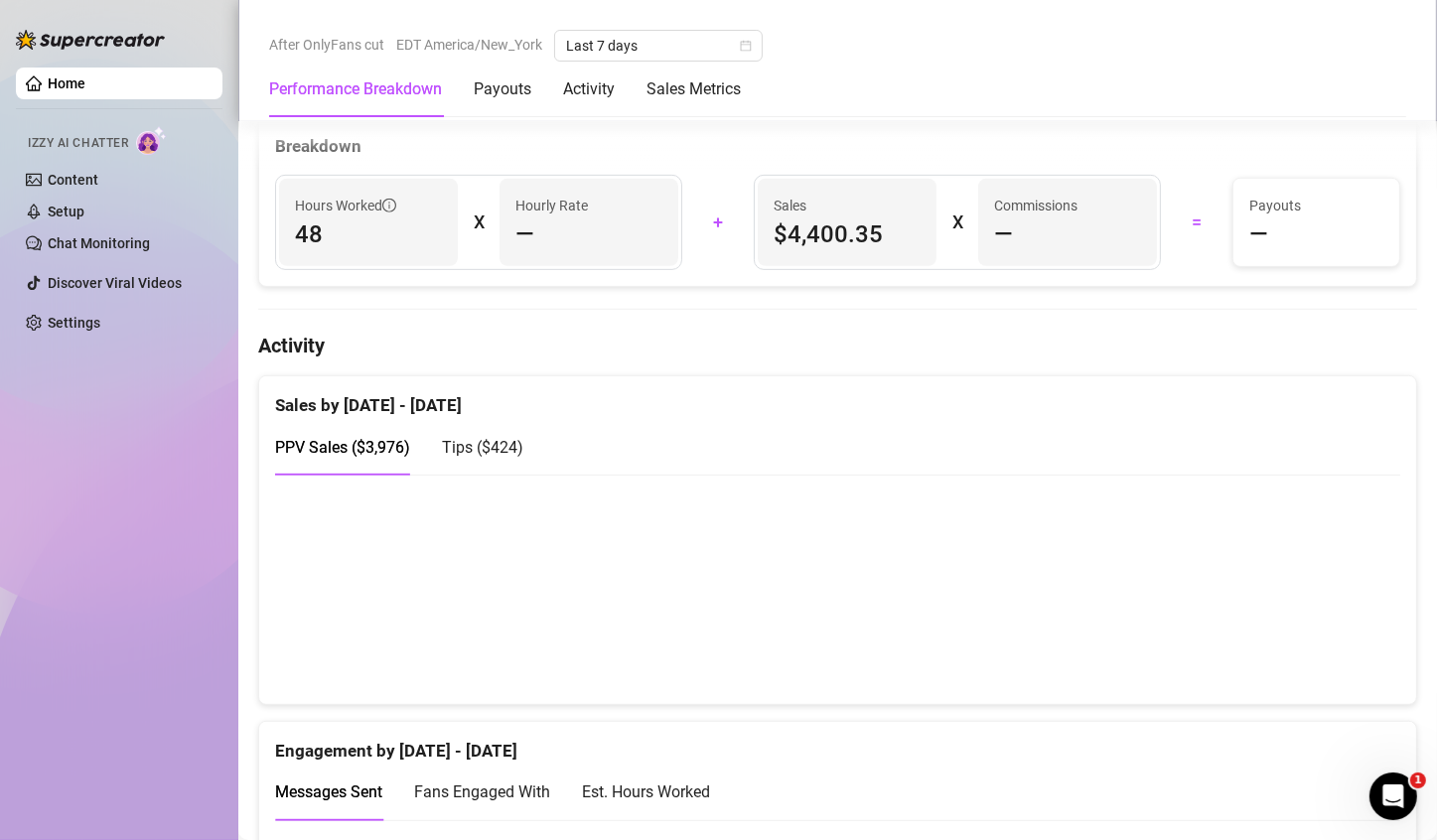
drag, startPoint x: 1282, startPoint y: 625, endPoint x: 1364, endPoint y: 584, distance: 91.7
click at [1364, 584] on canvas at bounding box center [829, 588] width 1109 height 198
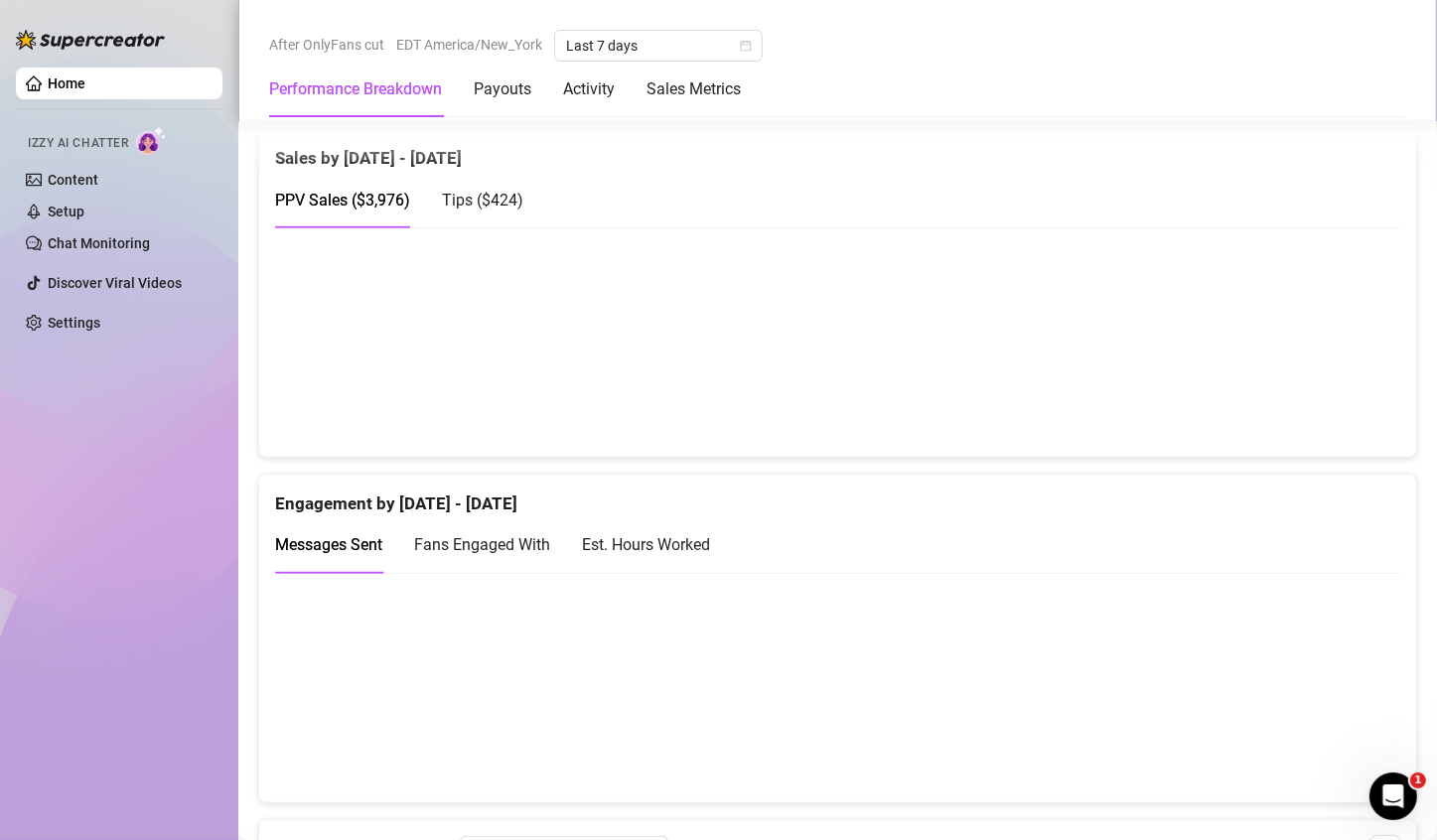
scroll to position [921, 0]
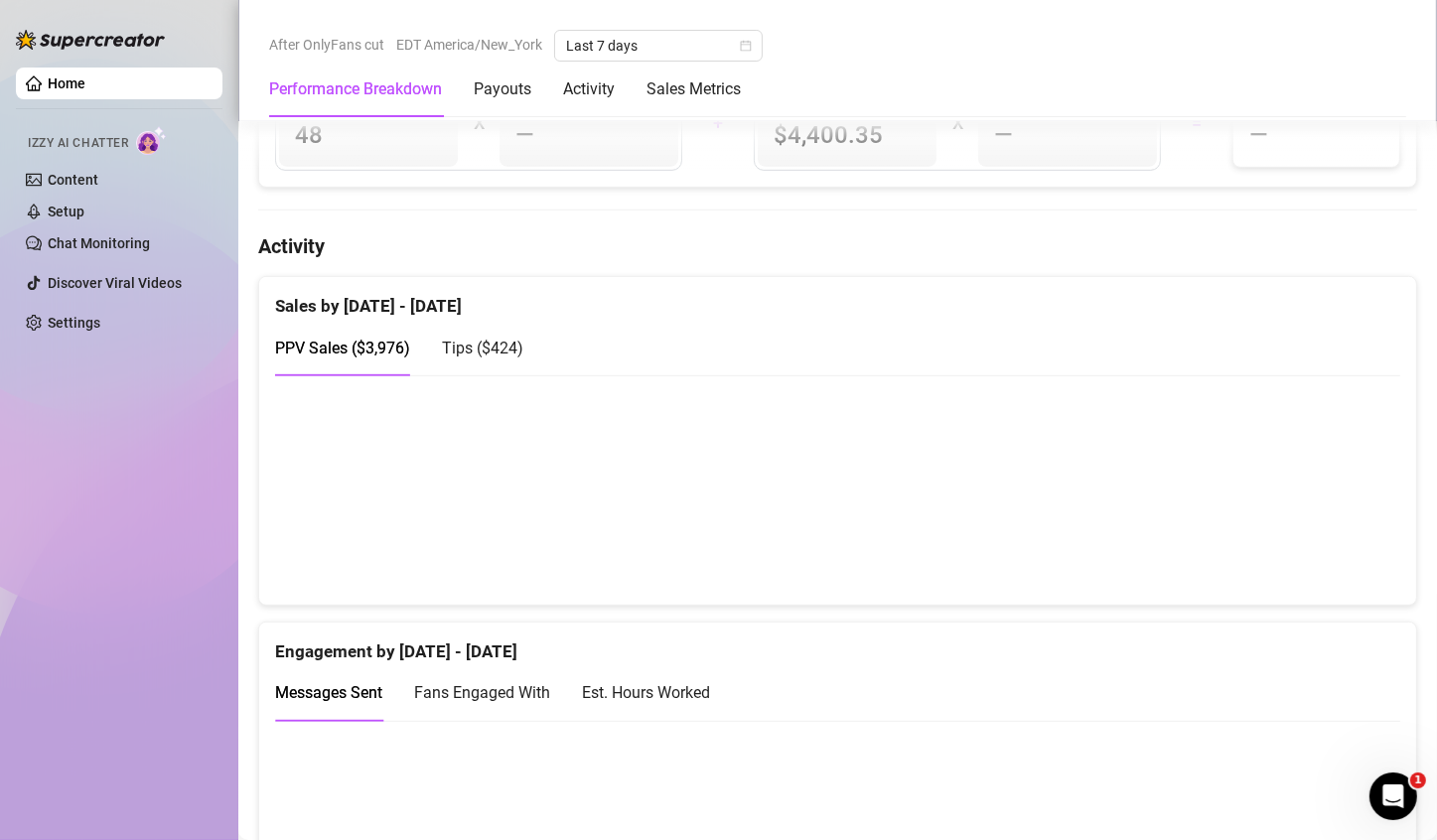
click at [1291, 443] on canvas at bounding box center [829, 489] width 1109 height 198
click at [1323, 508] on canvas at bounding box center [829, 489] width 1109 height 198
